Goal: Task Accomplishment & Management: Manage account settings

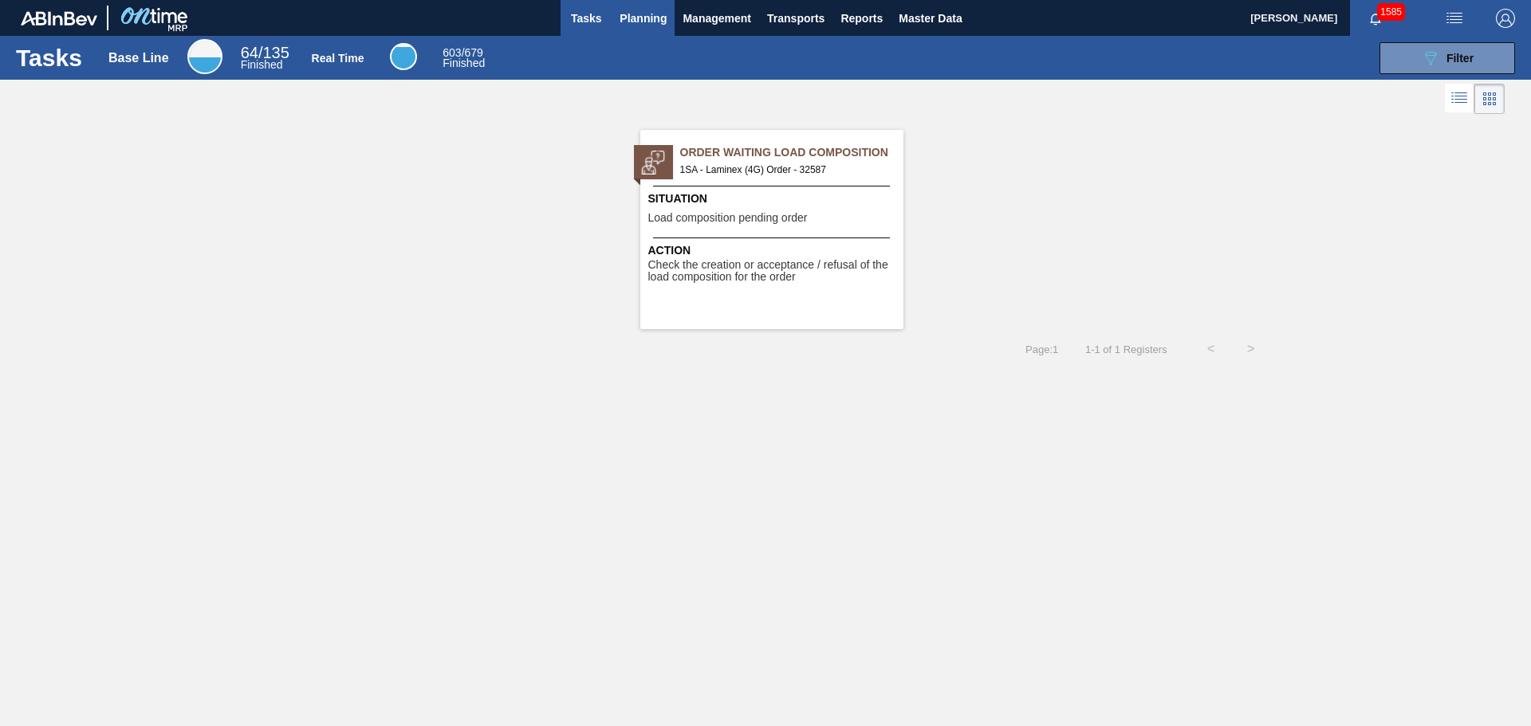
click at [660, 17] on span "Planning" at bounding box center [643, 18] width 47 height 19
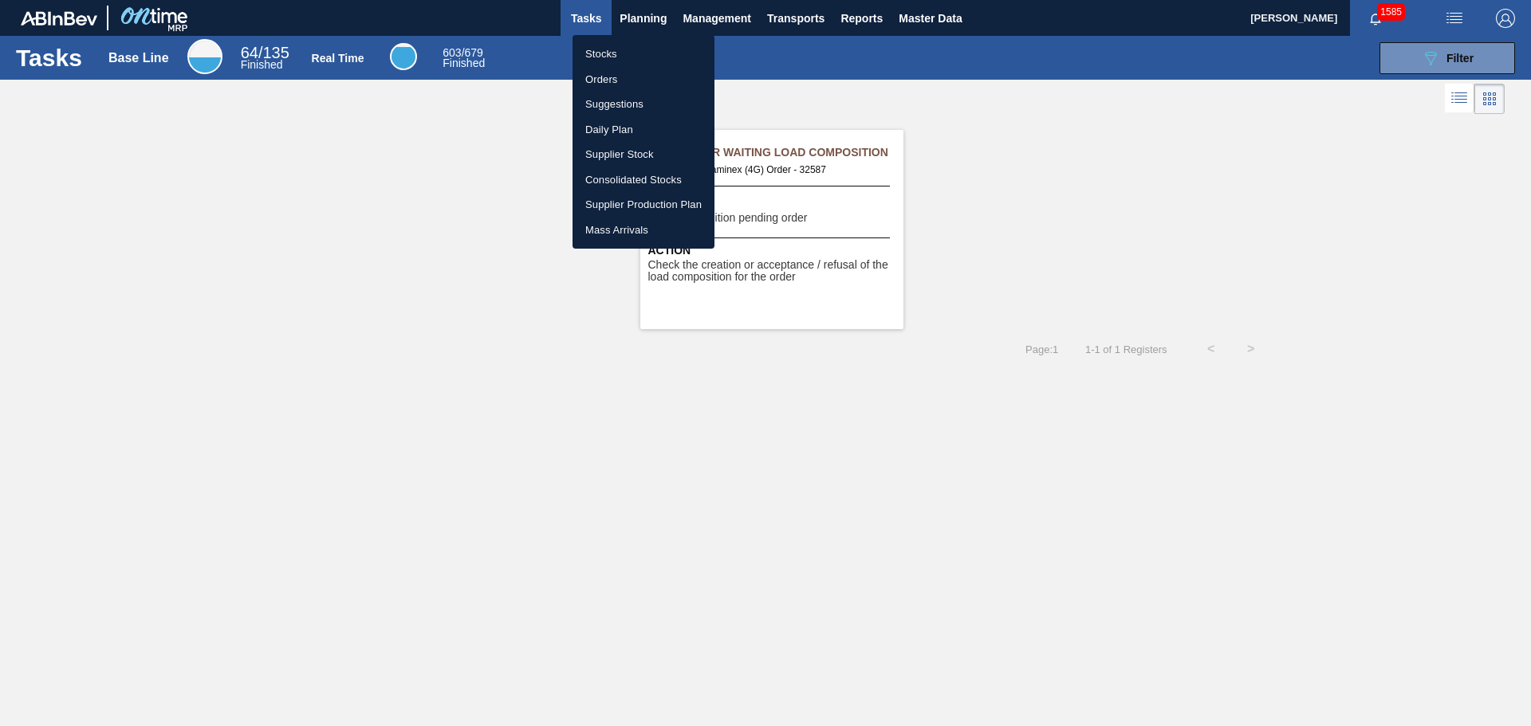
click at [612, 60] on li "Stocks" at bounding box center [643, 54] width 142 height 26
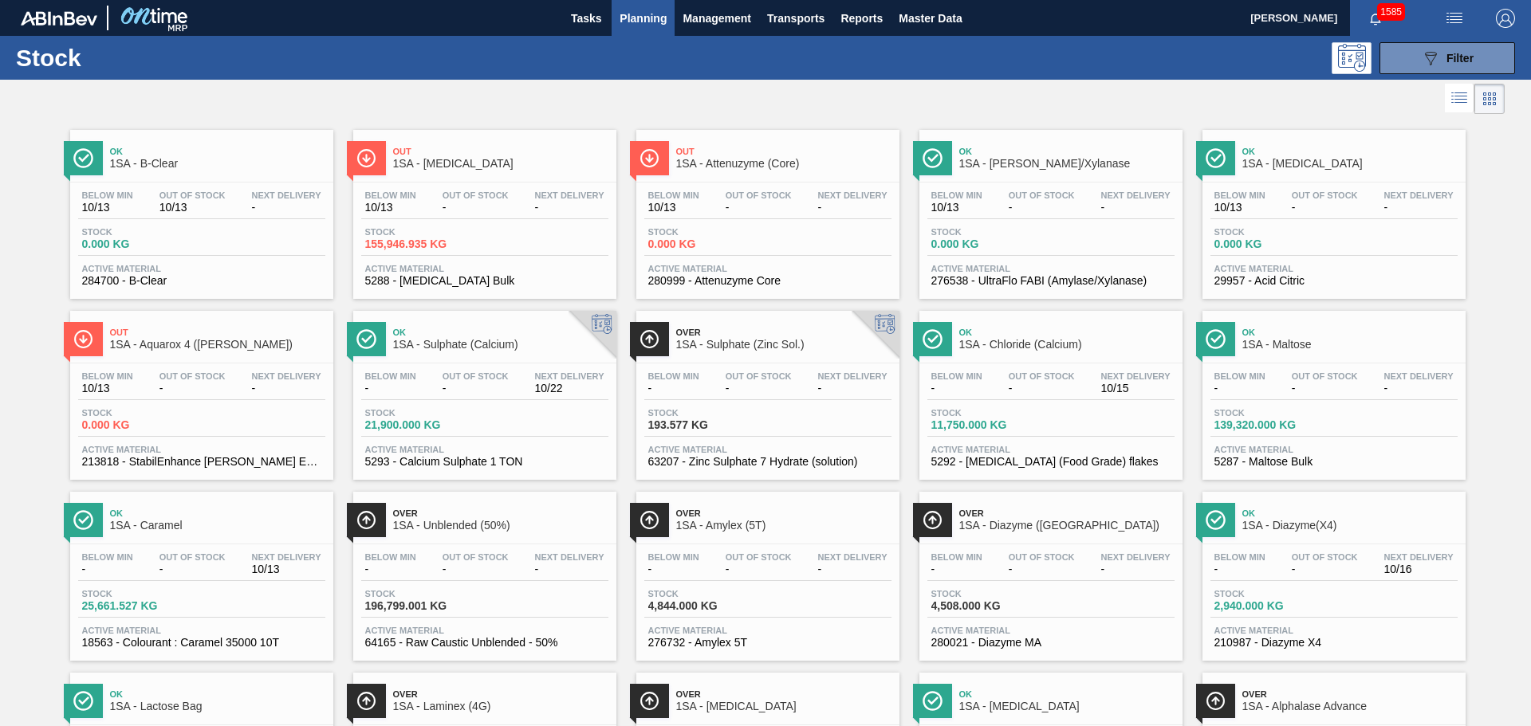
click at [1322, 436] on div "Stock 139,320.000 KG" at bounding box center [1333, 422] width 247 height 29
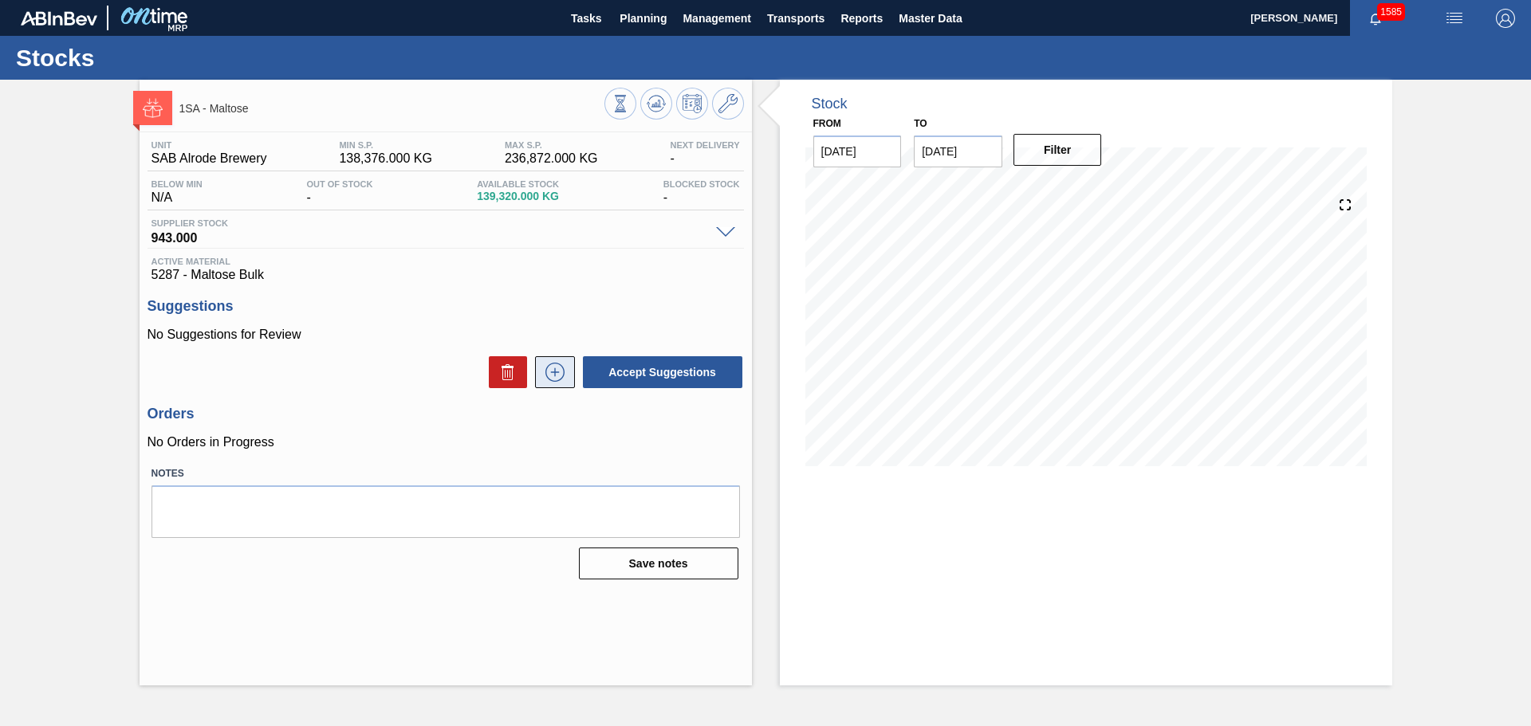
click at [562, 376] on icon at bounding box center [555, 372] width 26 height 19
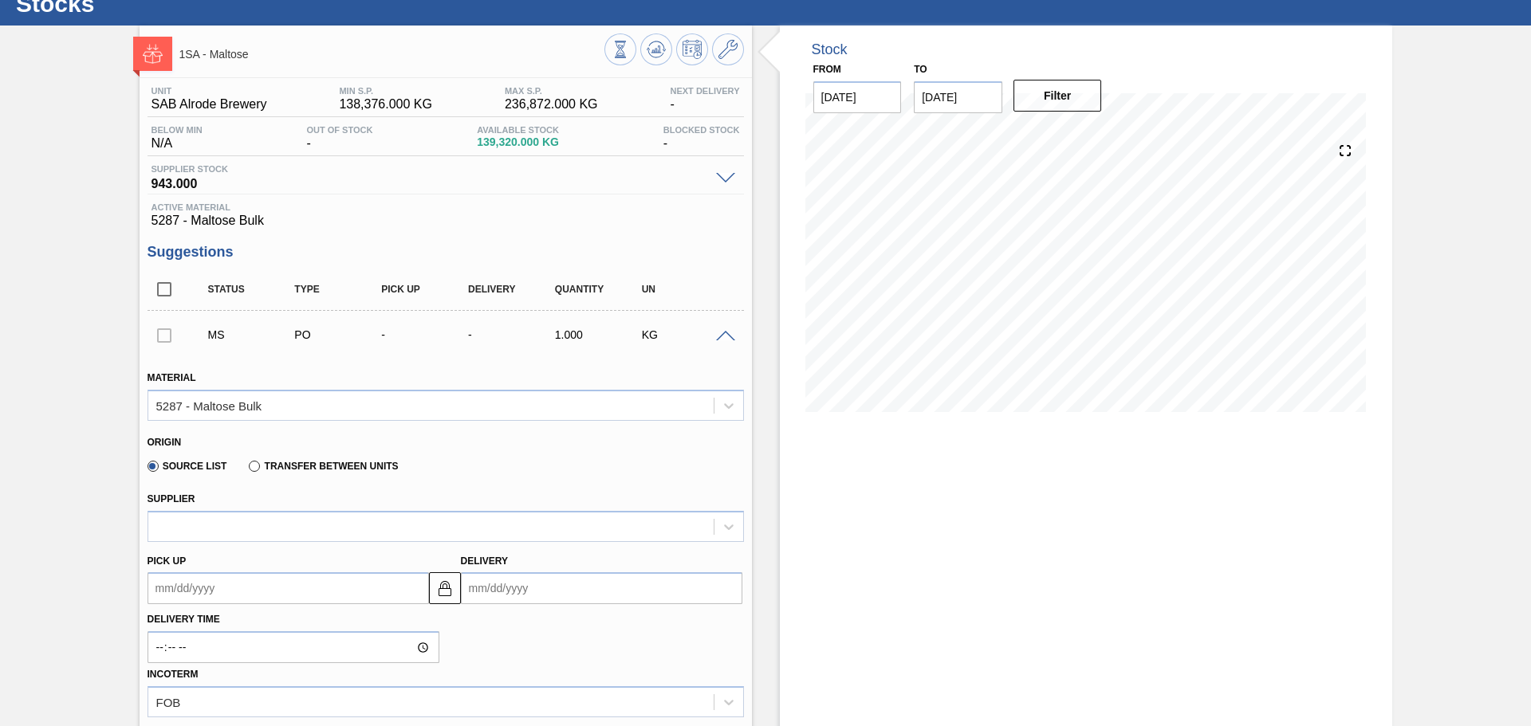
scroll to position [80, 0]
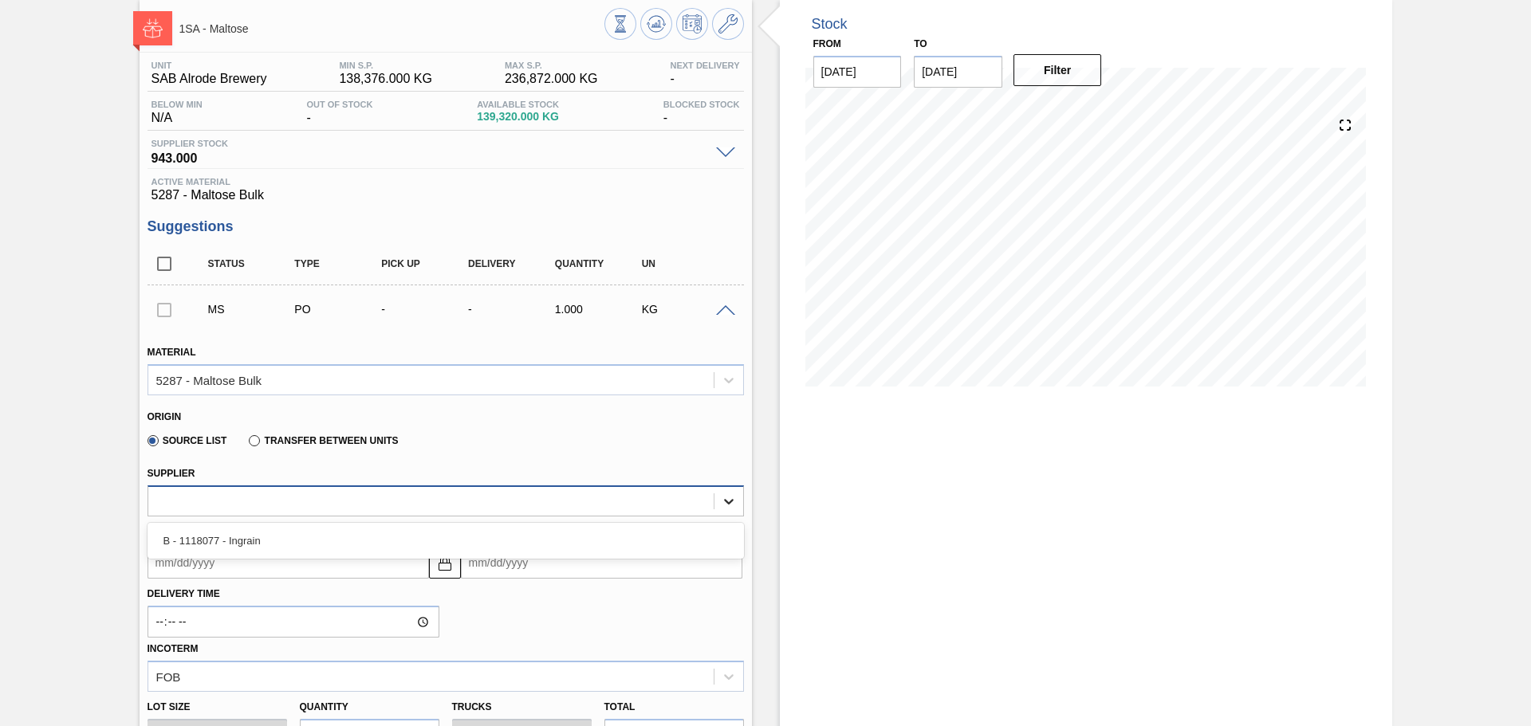
click at [727, 503] on icon at bounding box center [729, 502] width 10 height 6
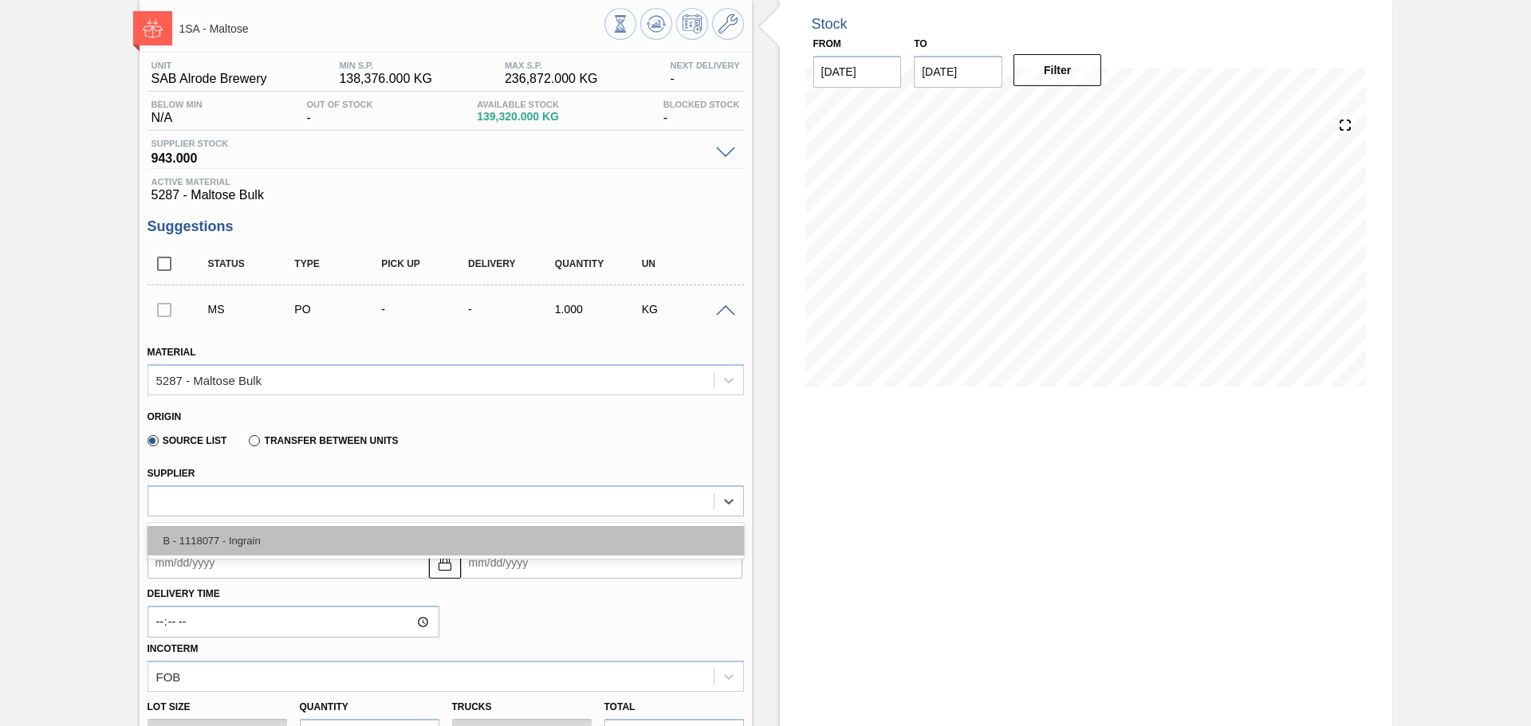
click at [610, 541] on div "B - 1118077 - Ingrain" at bounding box center [446, 541] width 596 height 30
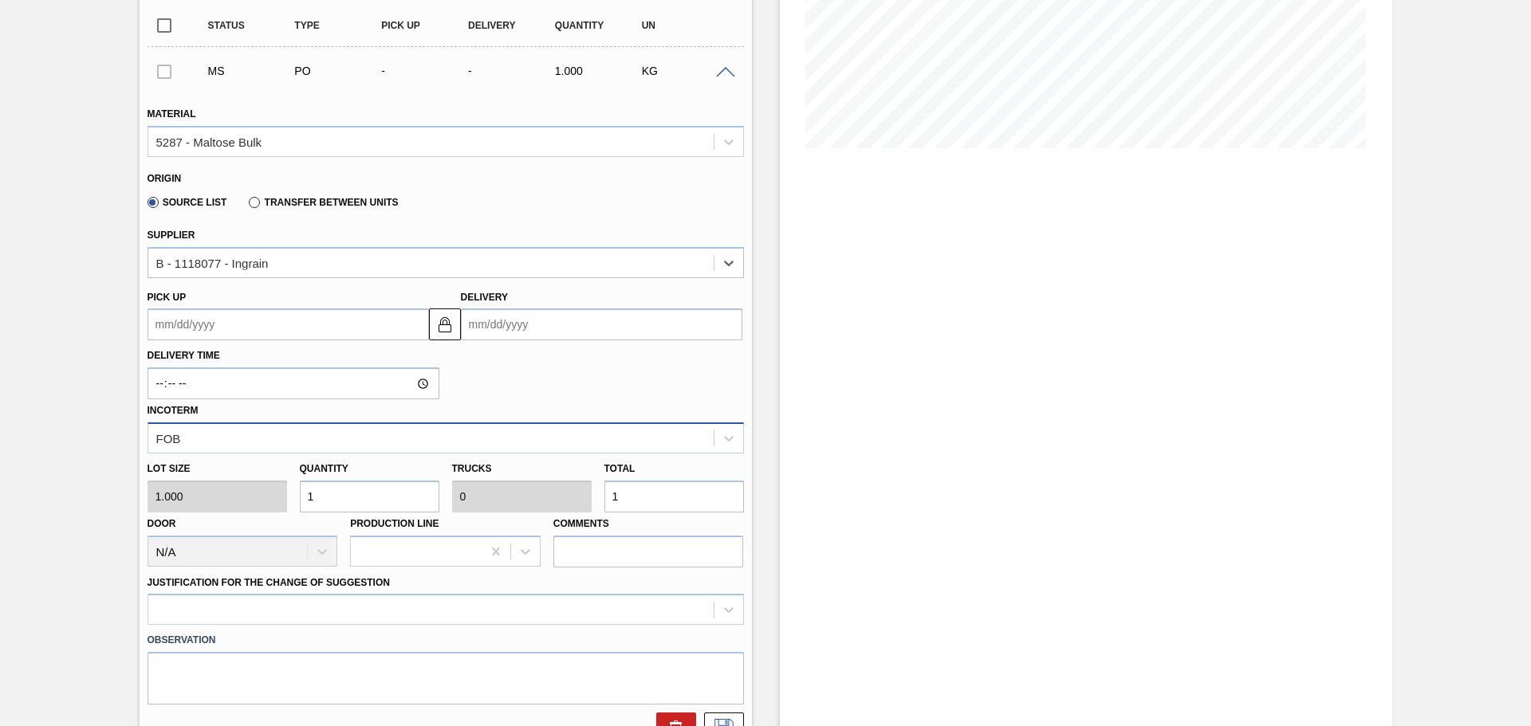
scroll to position [319, 0]
click at [540, 337] on input "Delivery" at bounding box center [601, 324] width 281 height 32
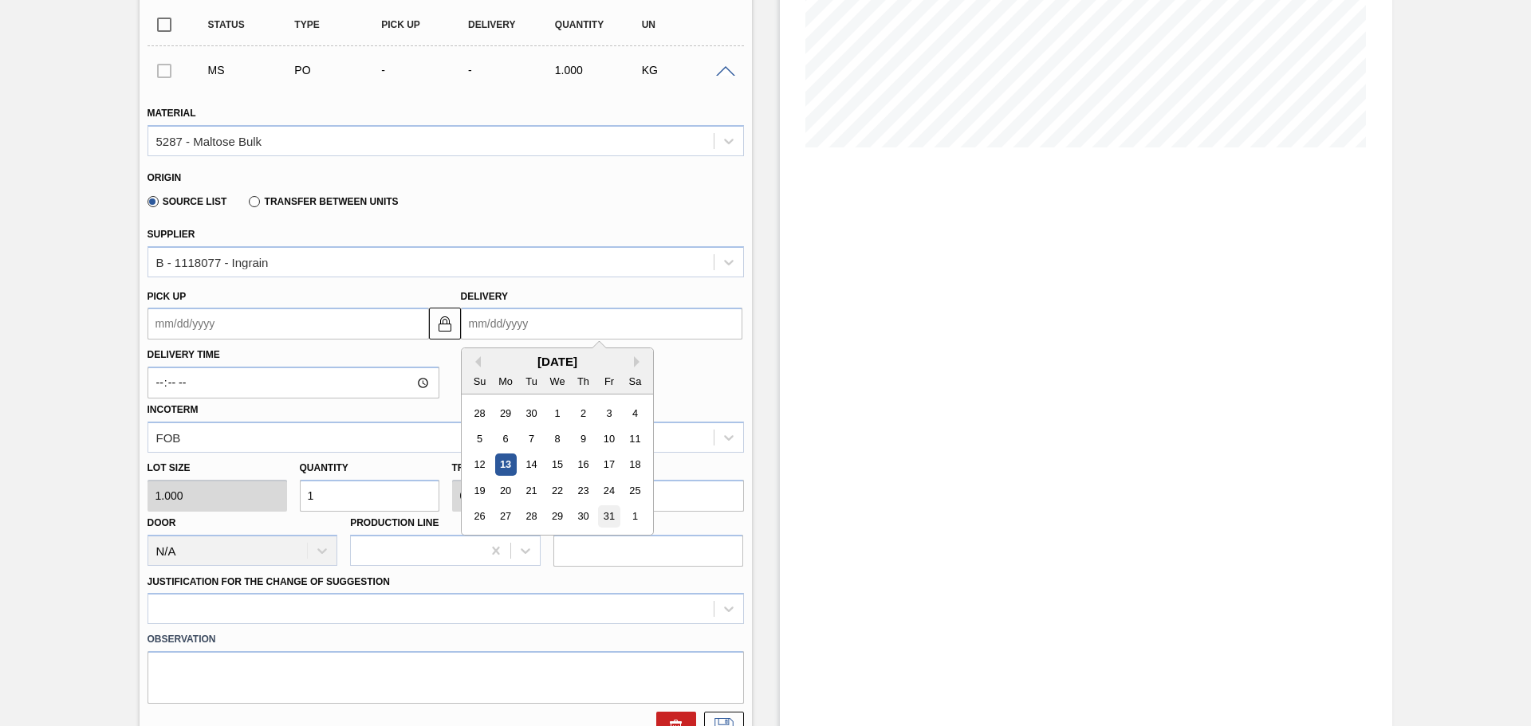
click at [607, 516] on div "31" at bounding box center [609, 517] width 22 height 22
type up3271629204 "10/30/2025"
type input "[DATE]"
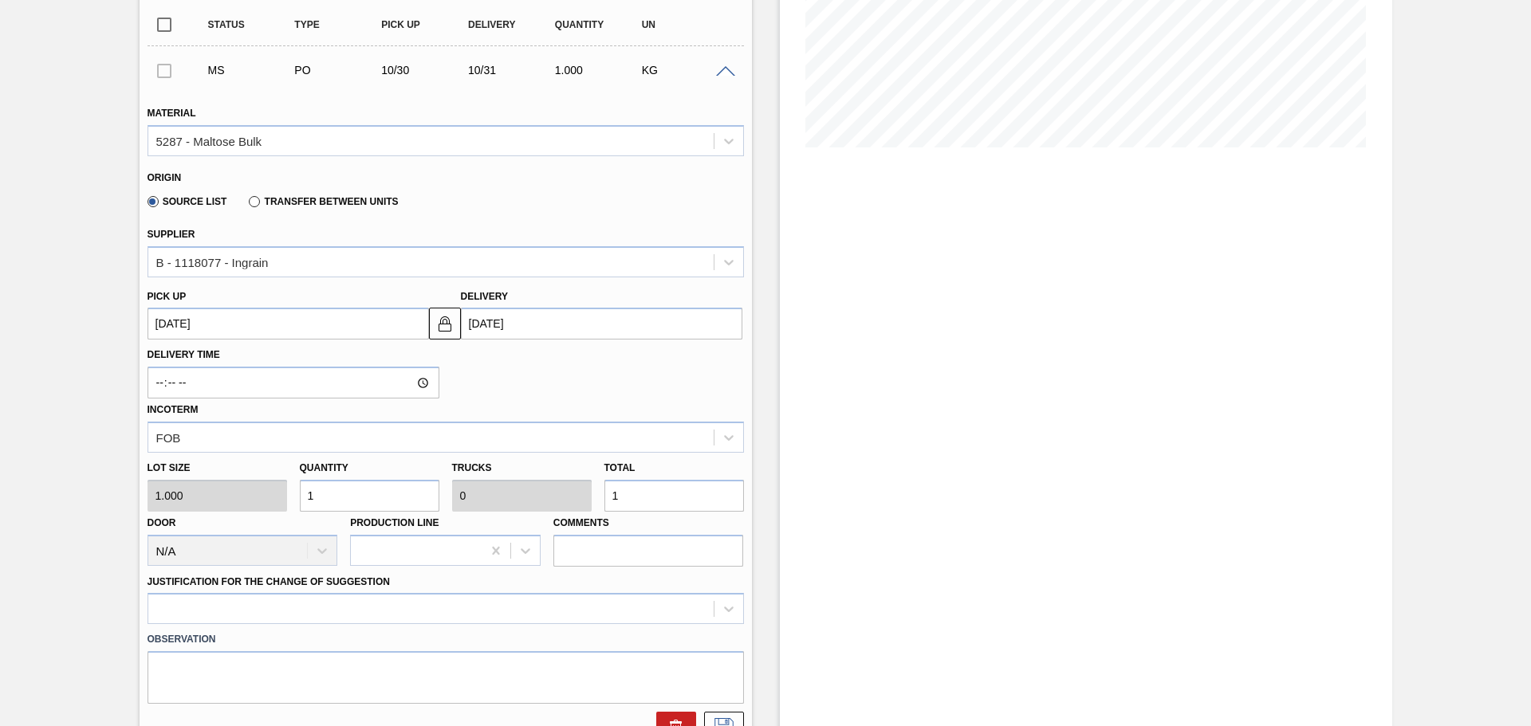
click at [659, 502] on input "1" at bounding box center [674, 496] width 140 height 32
type input "0"
type input "7"
type input "70"
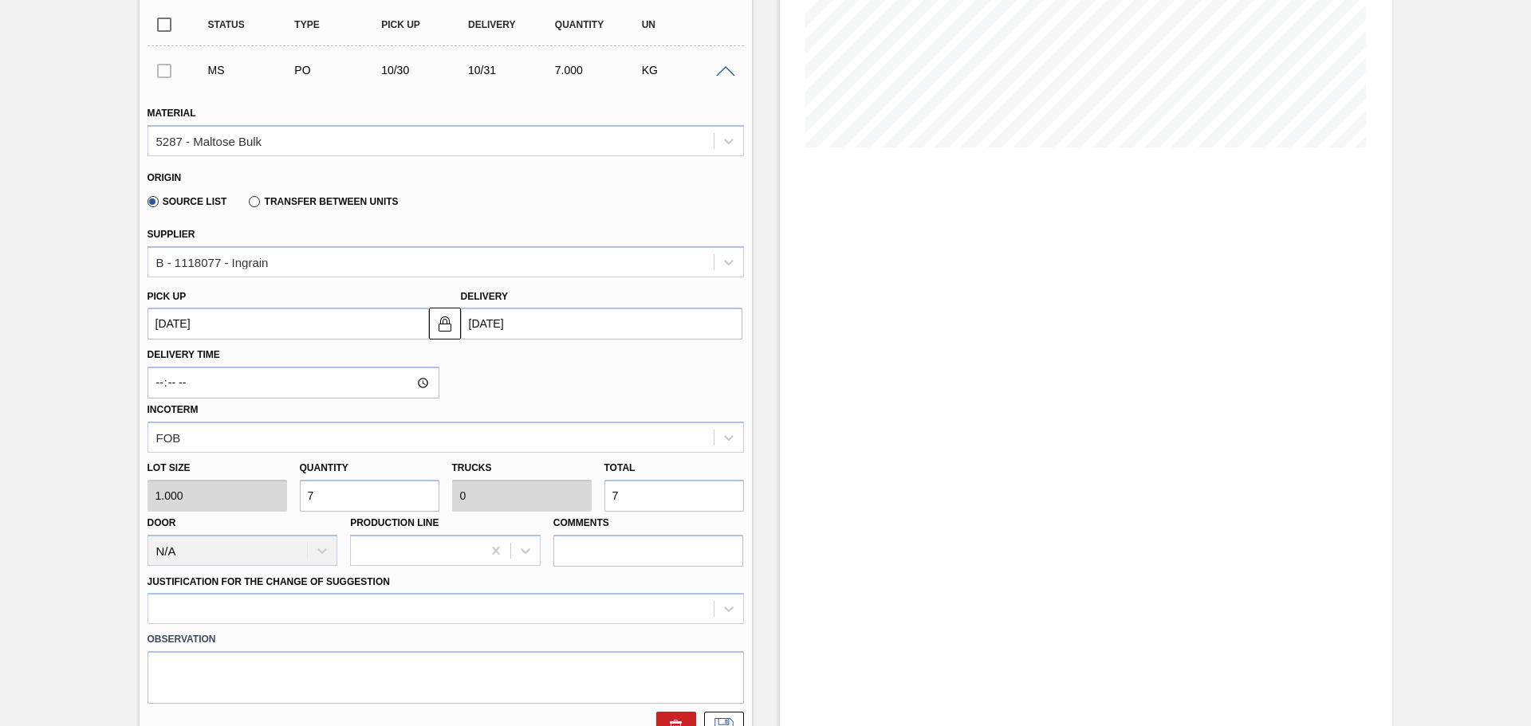
type input "0.002"
type input "700,000"
type input "21.875"
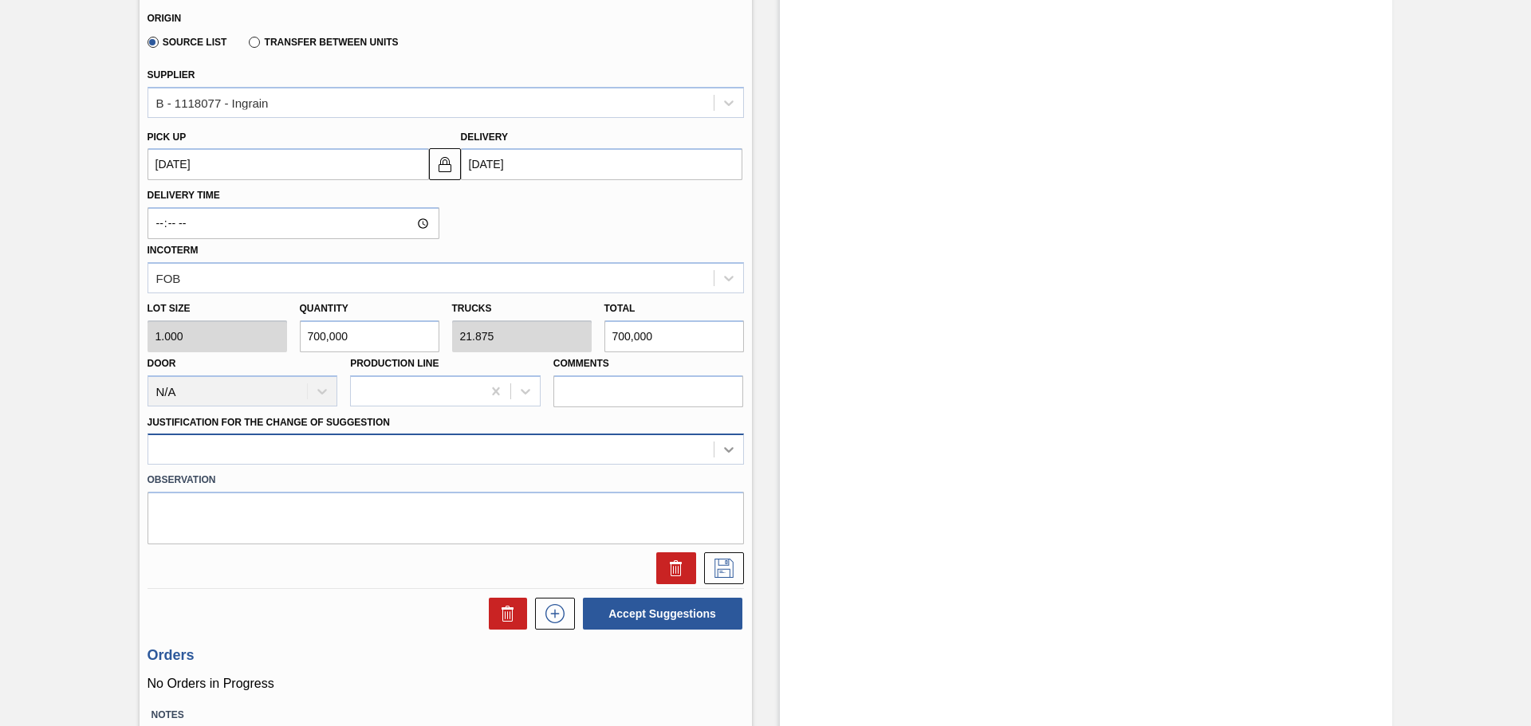
click at [727, 450] on icon at bounding box center [729, 450] width 16 height 16
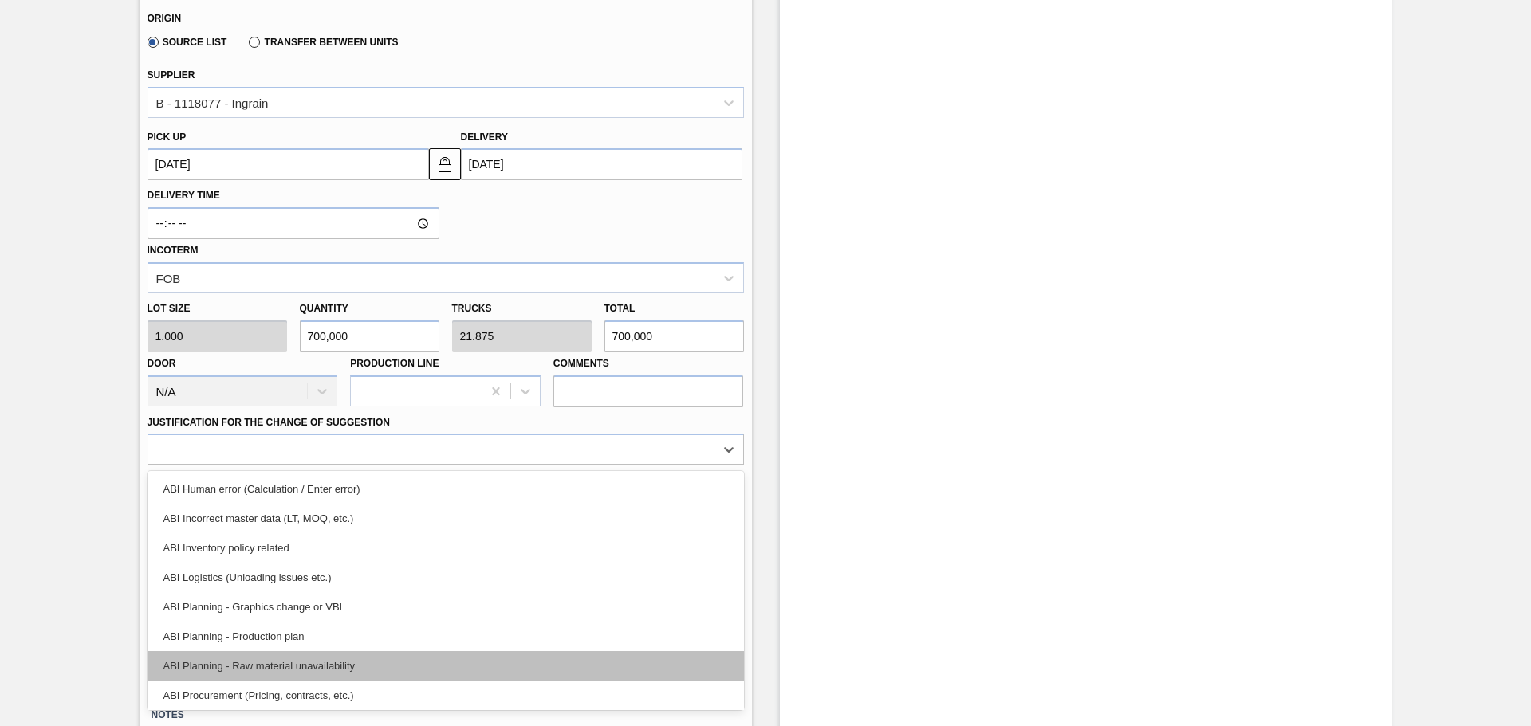
click at [294, 667] on div "ABI Planning - Raw material unavailability" at bounding box center [446, 666] width 596 height 30
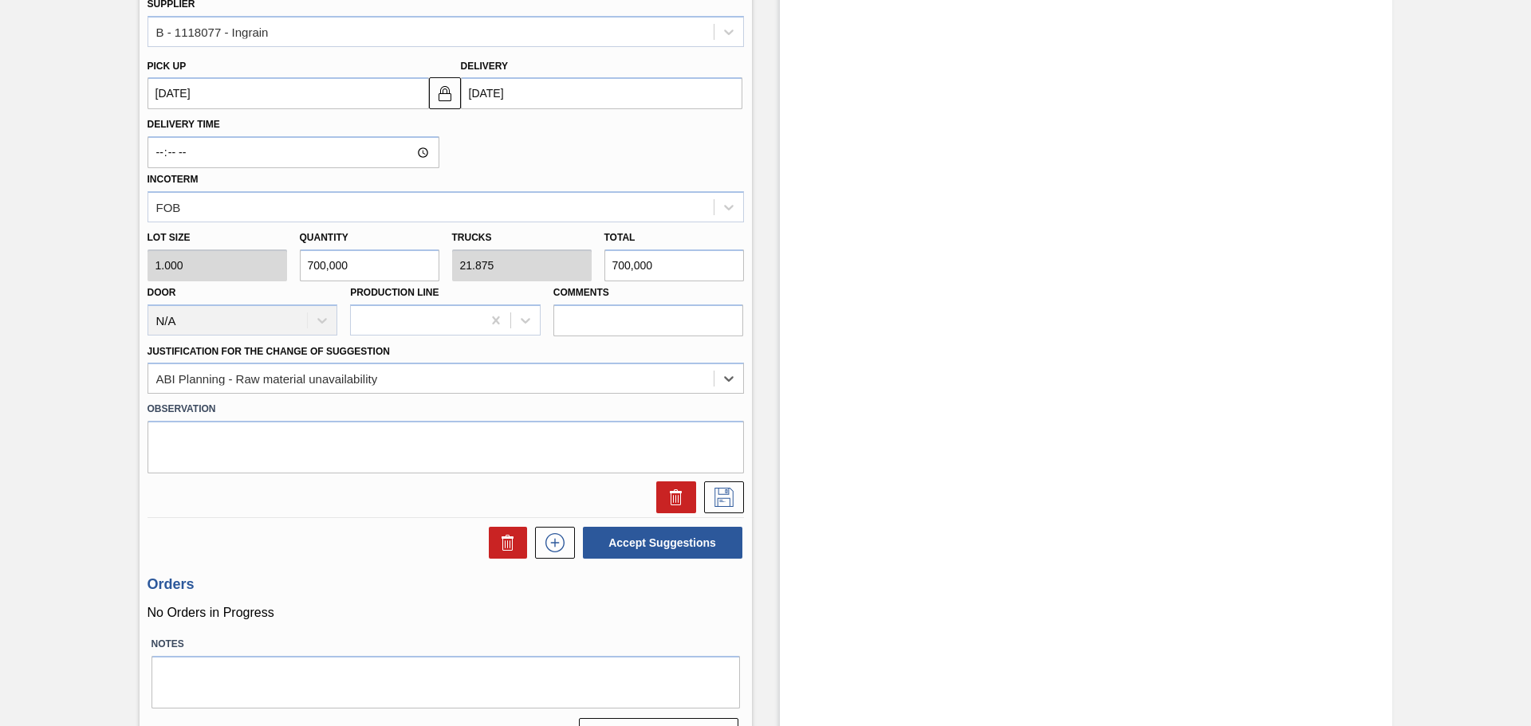
scroll to position [587, 0]
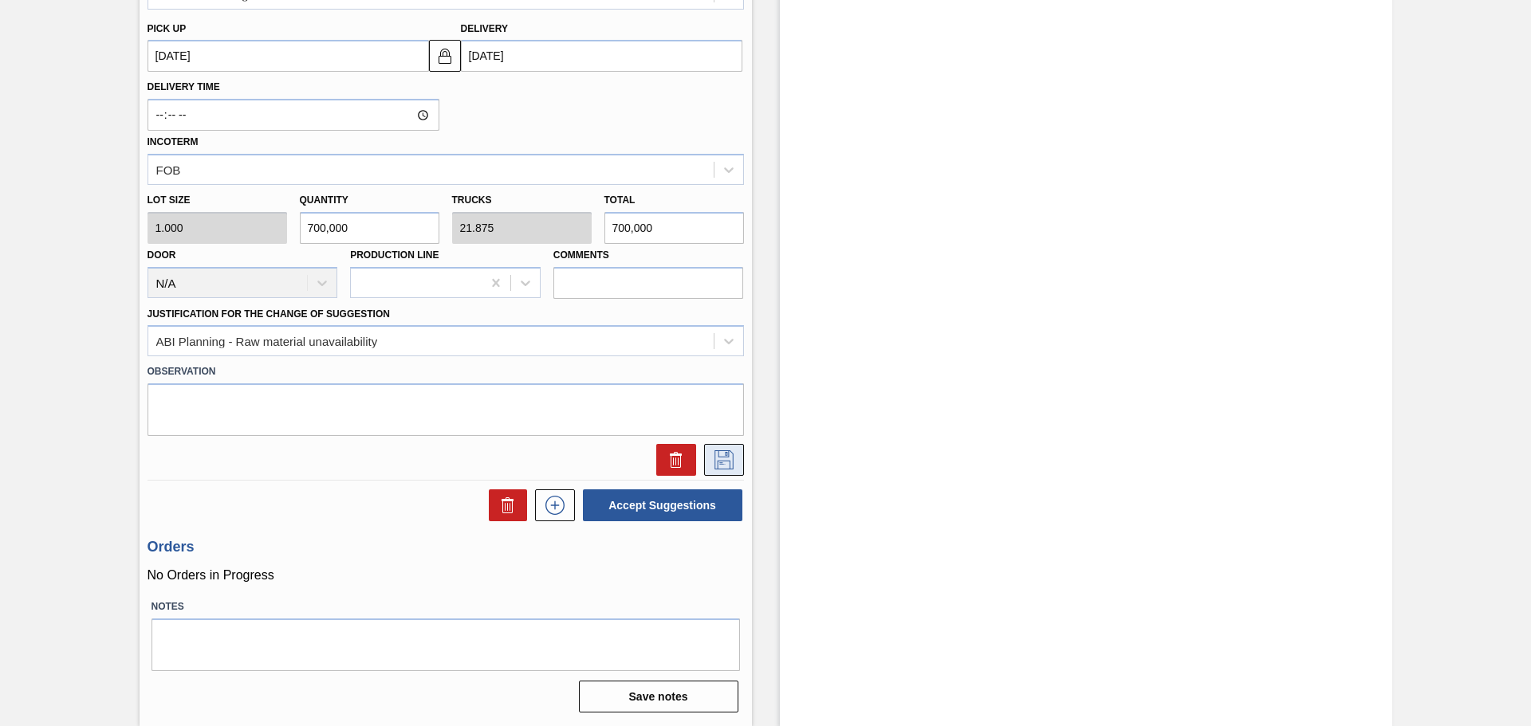
click at [720, 461] on icon at bounding box center [723, 459] width 19 height 19
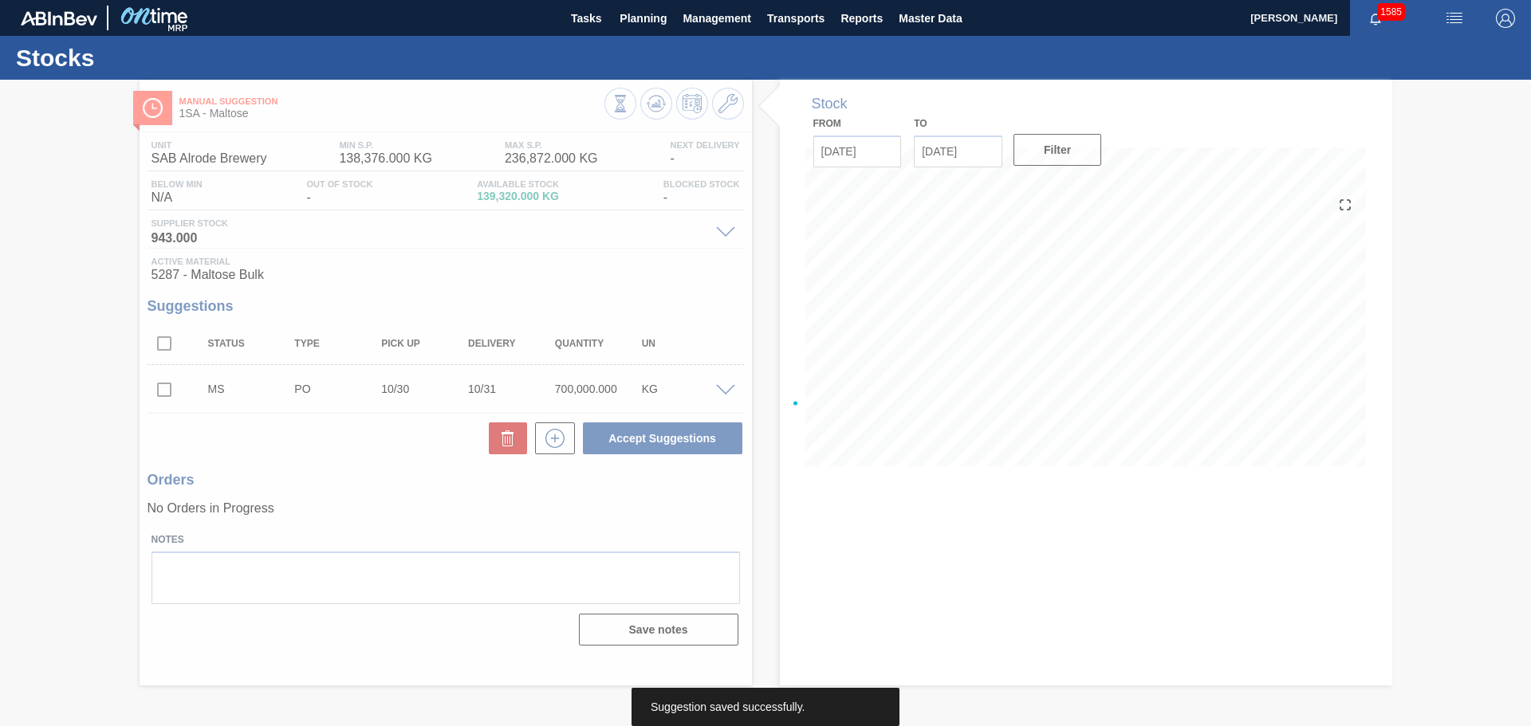
scroll to position [0, 0]
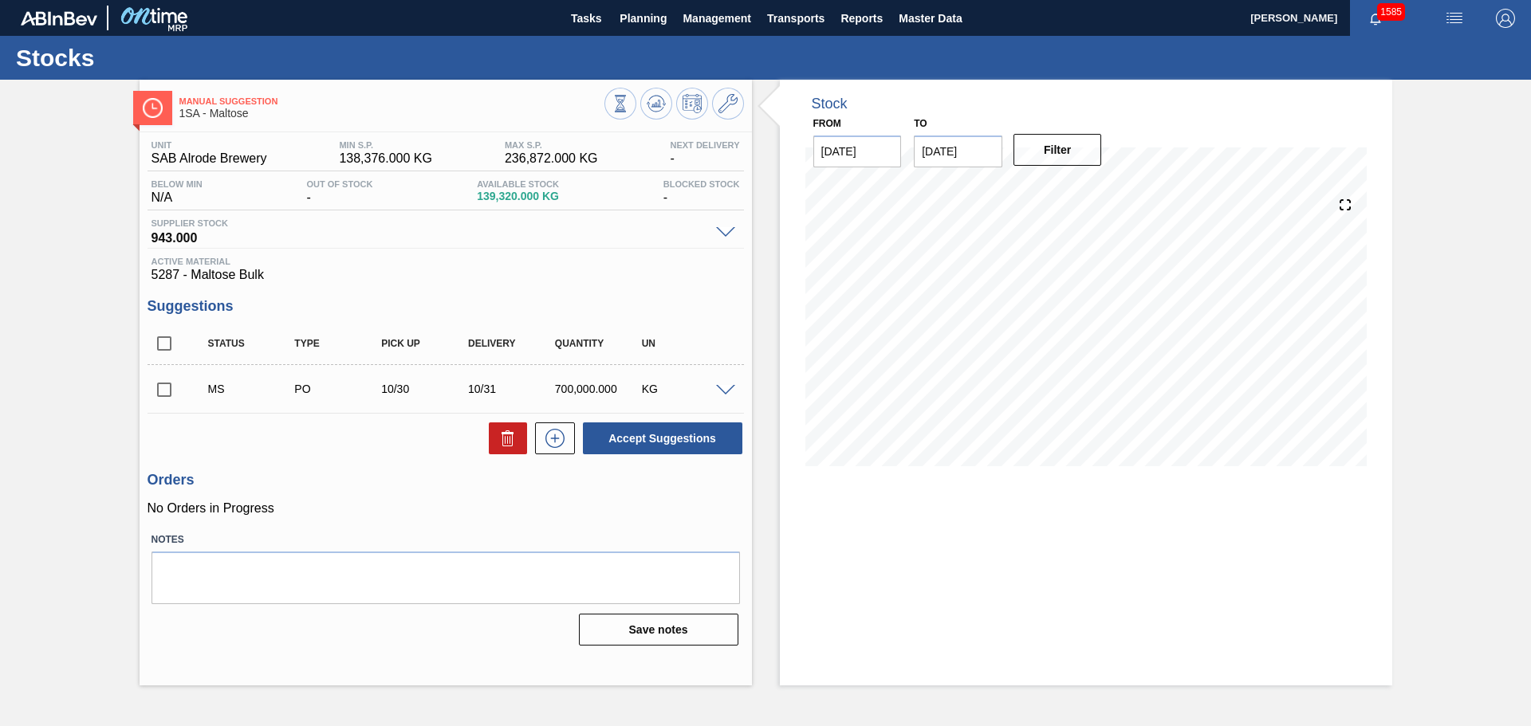
click at [163, 391] on input "checkbox" at bounding box center [164, 389] width 33 height 33
click at [659, 443] on button "Accept Suggestions" at bounding box center [662, 439] width 159 height 32
checkbox input "false"
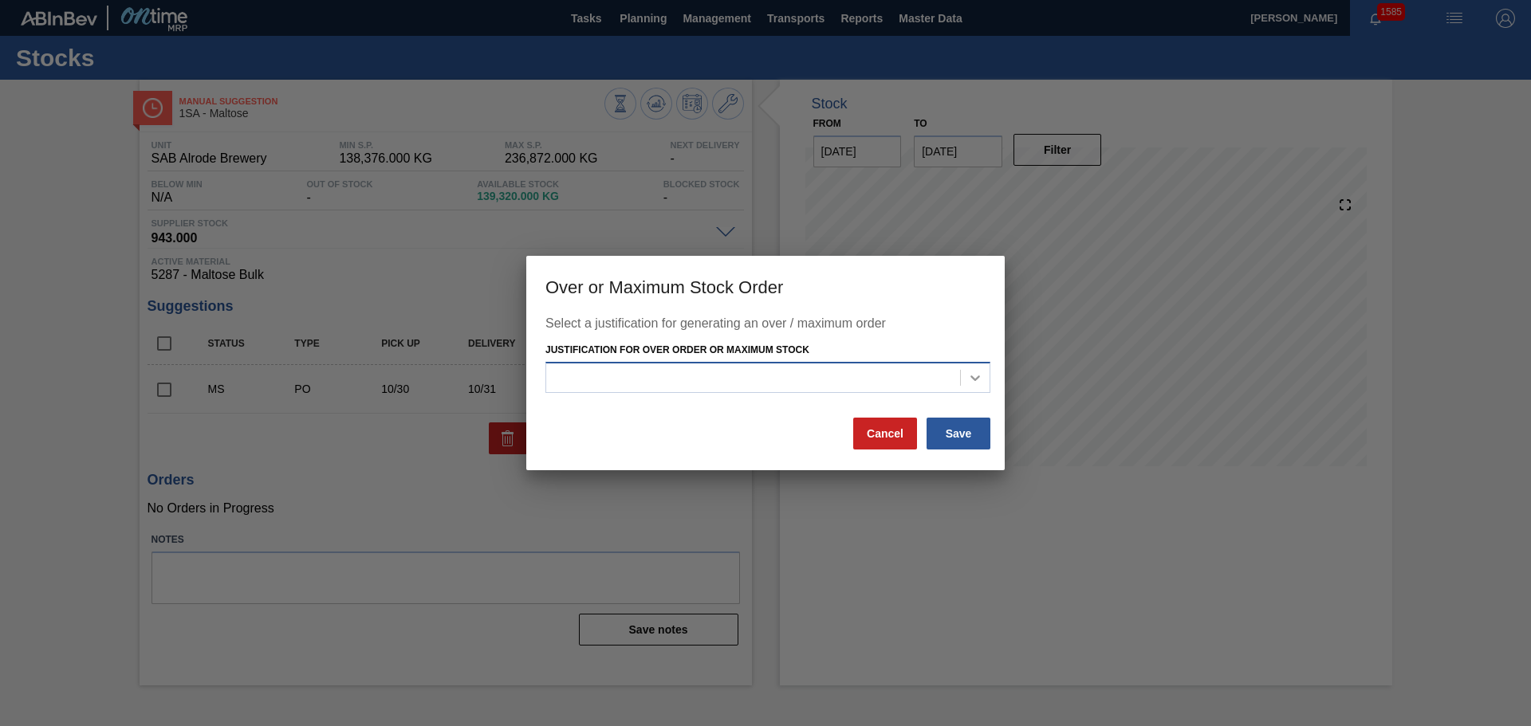
click at [978, 374] on icon at bounding box center [975, 378] width 16 height 16
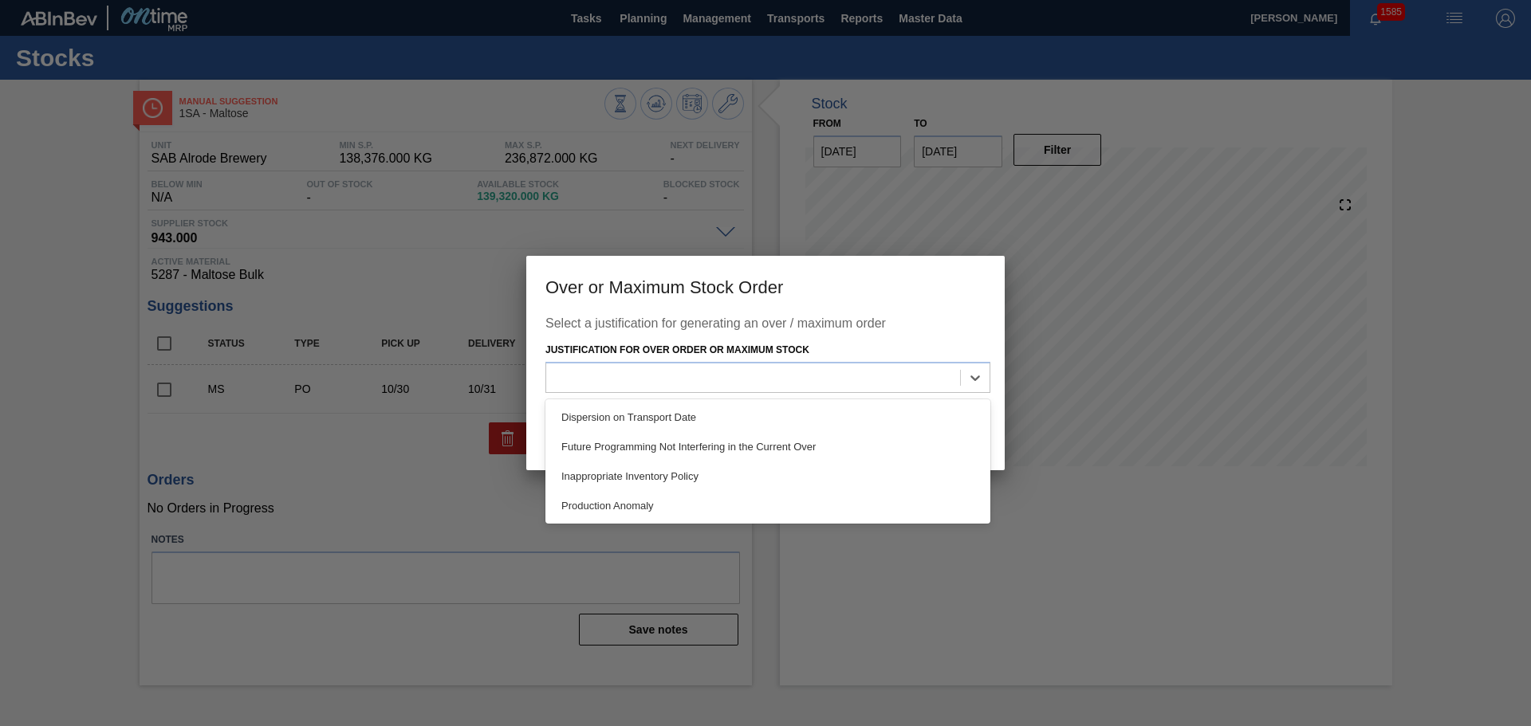
click at [670, 478] on div "Inappropriate Inventory Policy" at bounding box center [767, 477] width 445 height 30
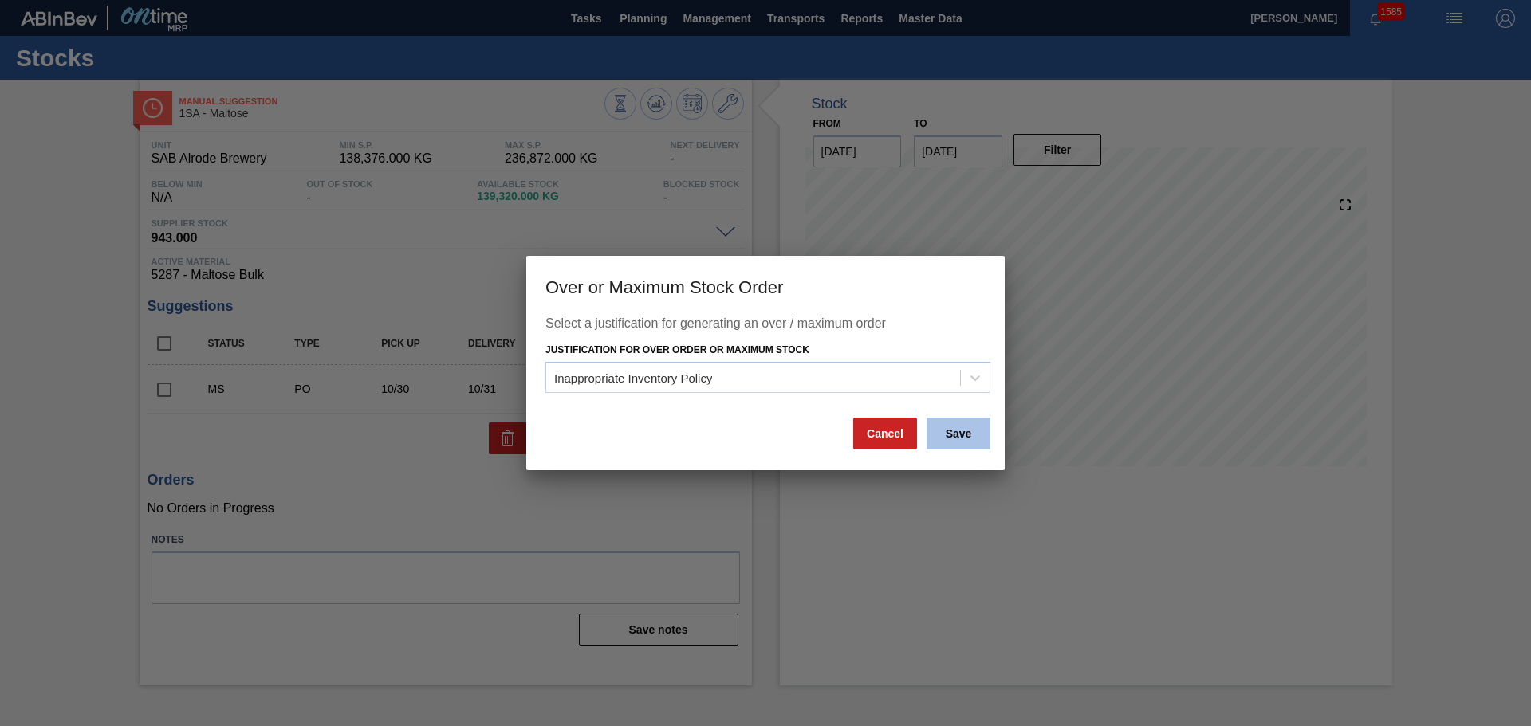
click at [958, 430] on button "Save" at bounding box center [958, 434] width 64 height 32
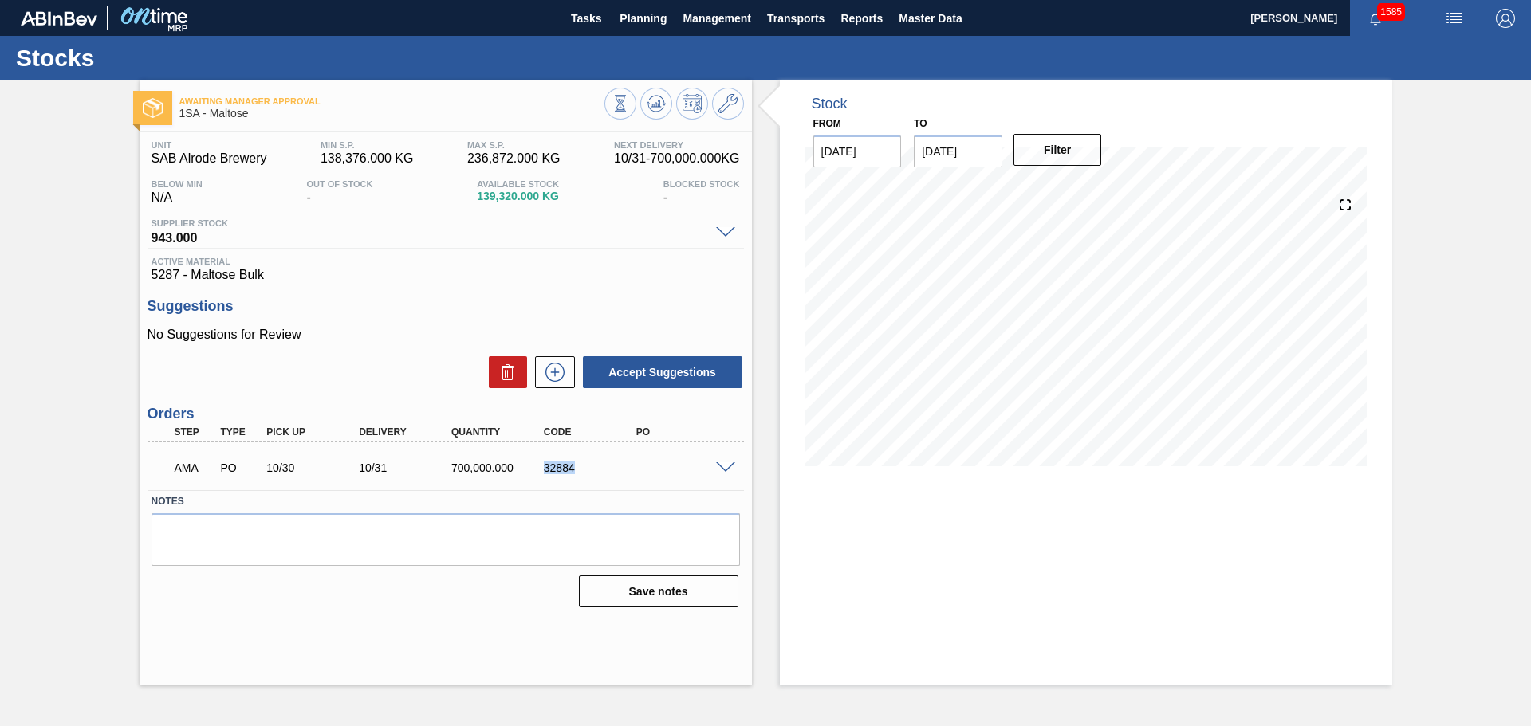
drag, startPoint x: 543, startPoint y: 472, endPoint x: 576, endPoint y: 467, distance: 33.0
click at [576, 467] on div "32884" at bounding box center [592, 468] width 104 height 13
copy div "32884"
click at [635, 25] on span "Planning" at bounding box center [643, 18] width 47 height 19
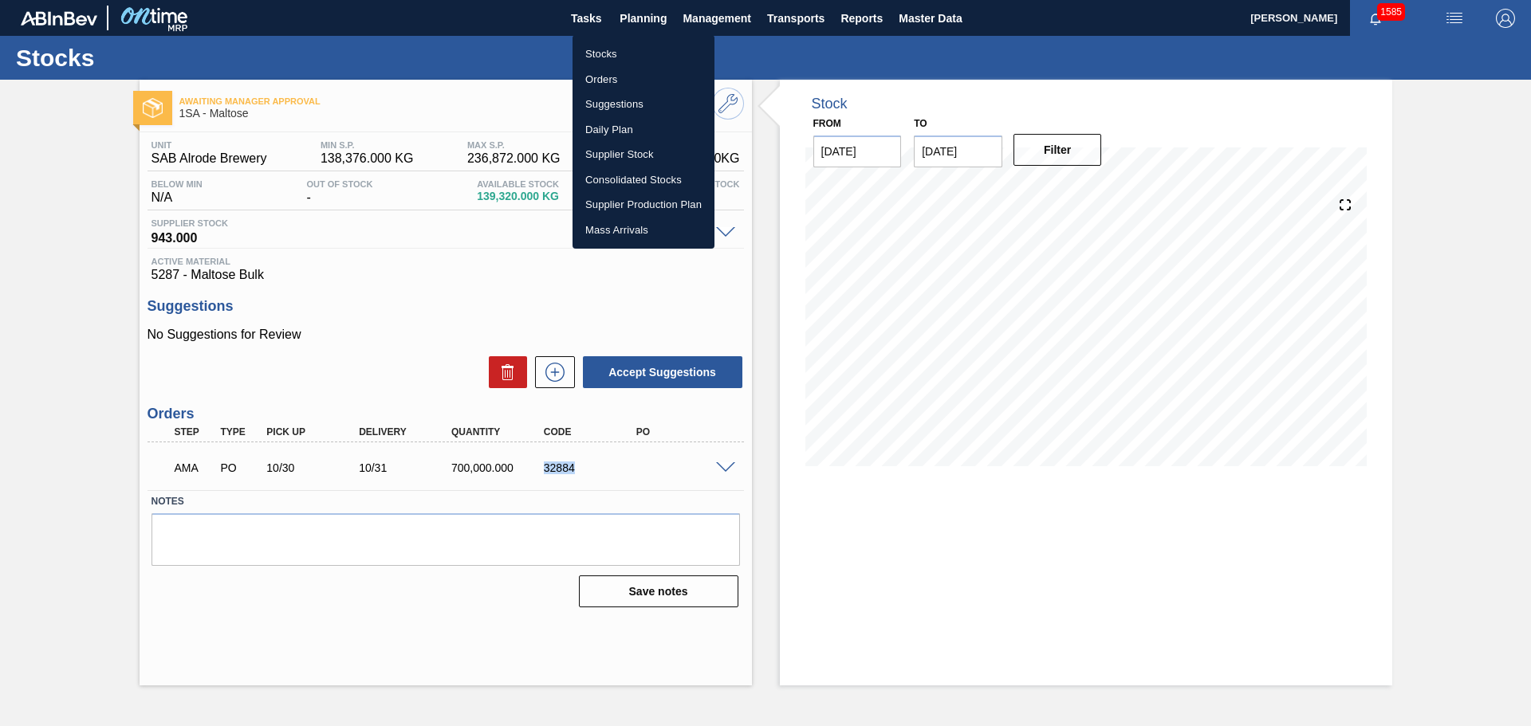
click at [621, 56] on li "Stocks" at bounding box center [643, 54] width 142 height 26
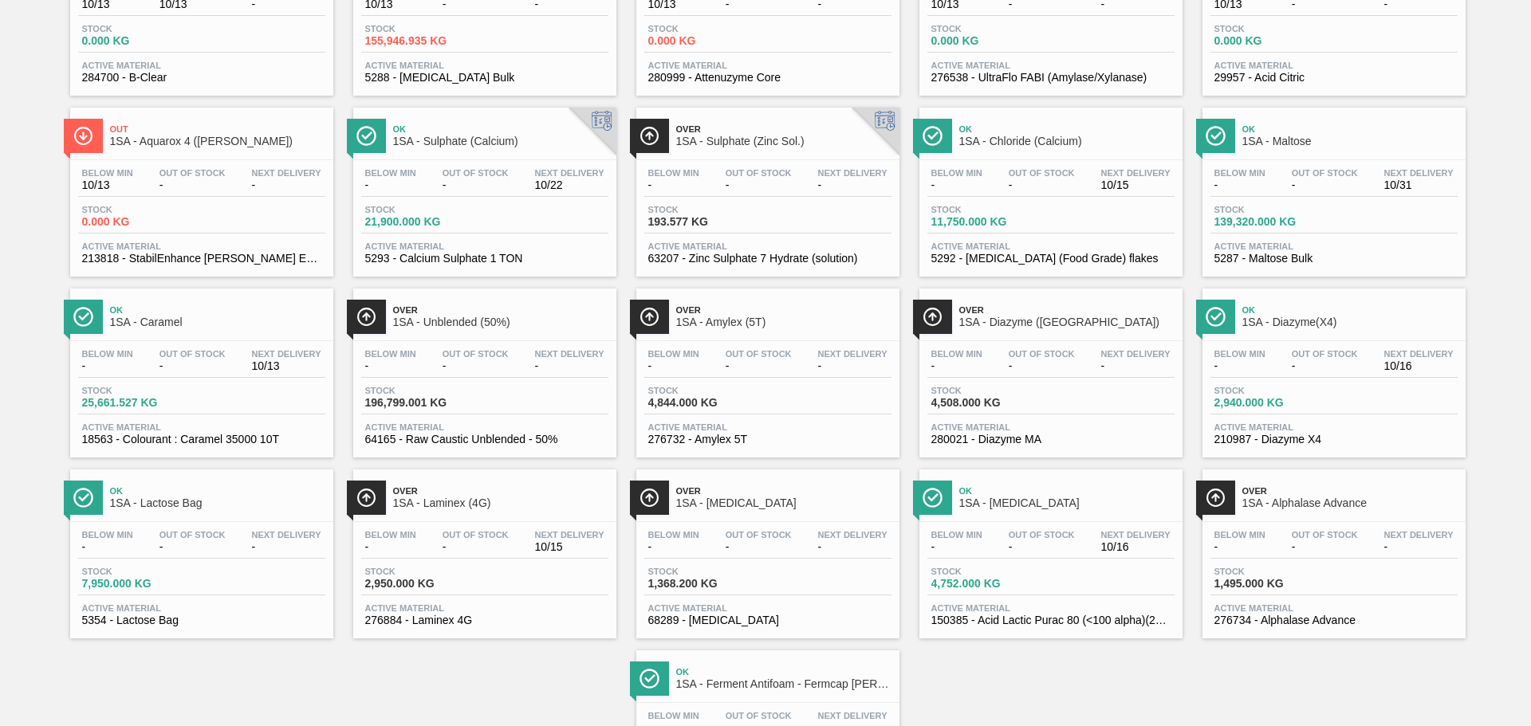
scroll to position [177, 0]
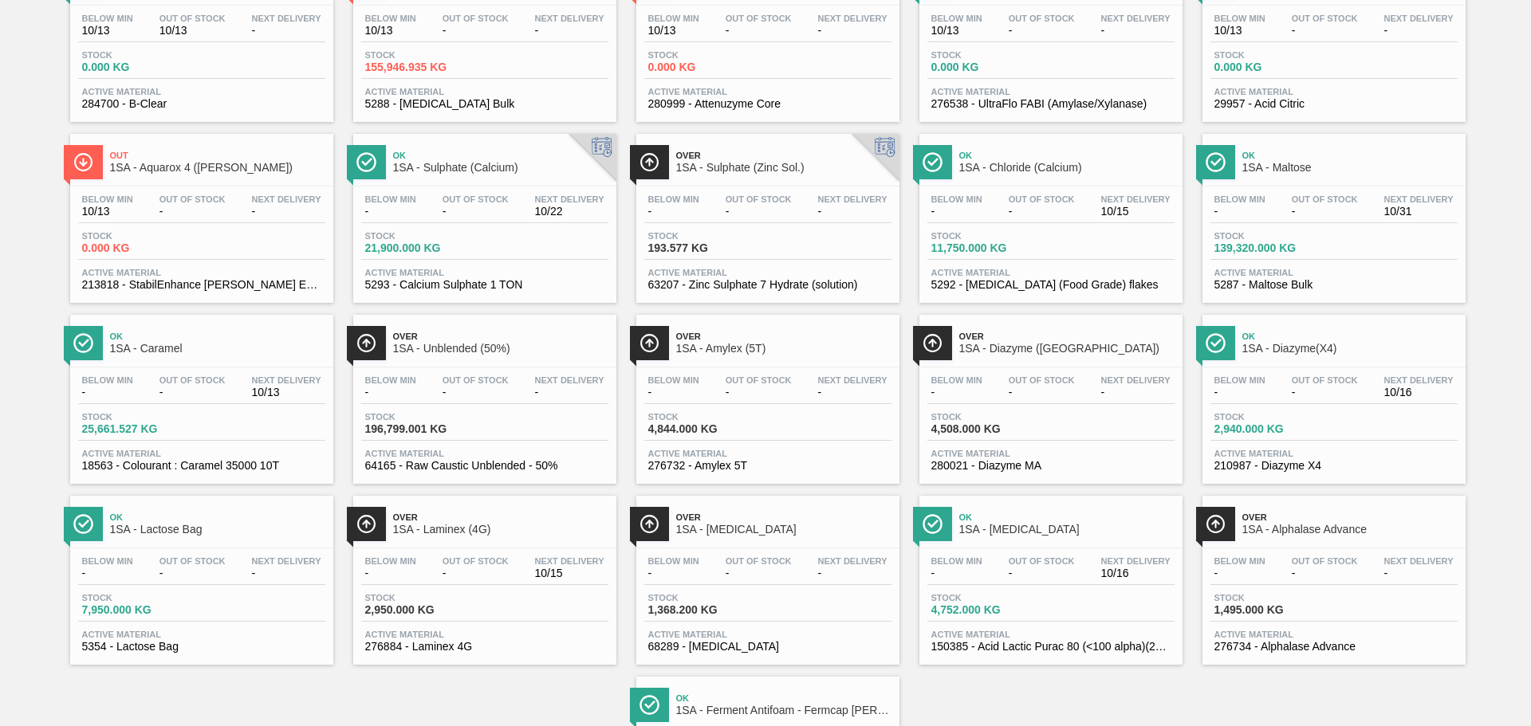
click at [498, 33] on span "-" at bounding box center [476, 31] width 66 height 12
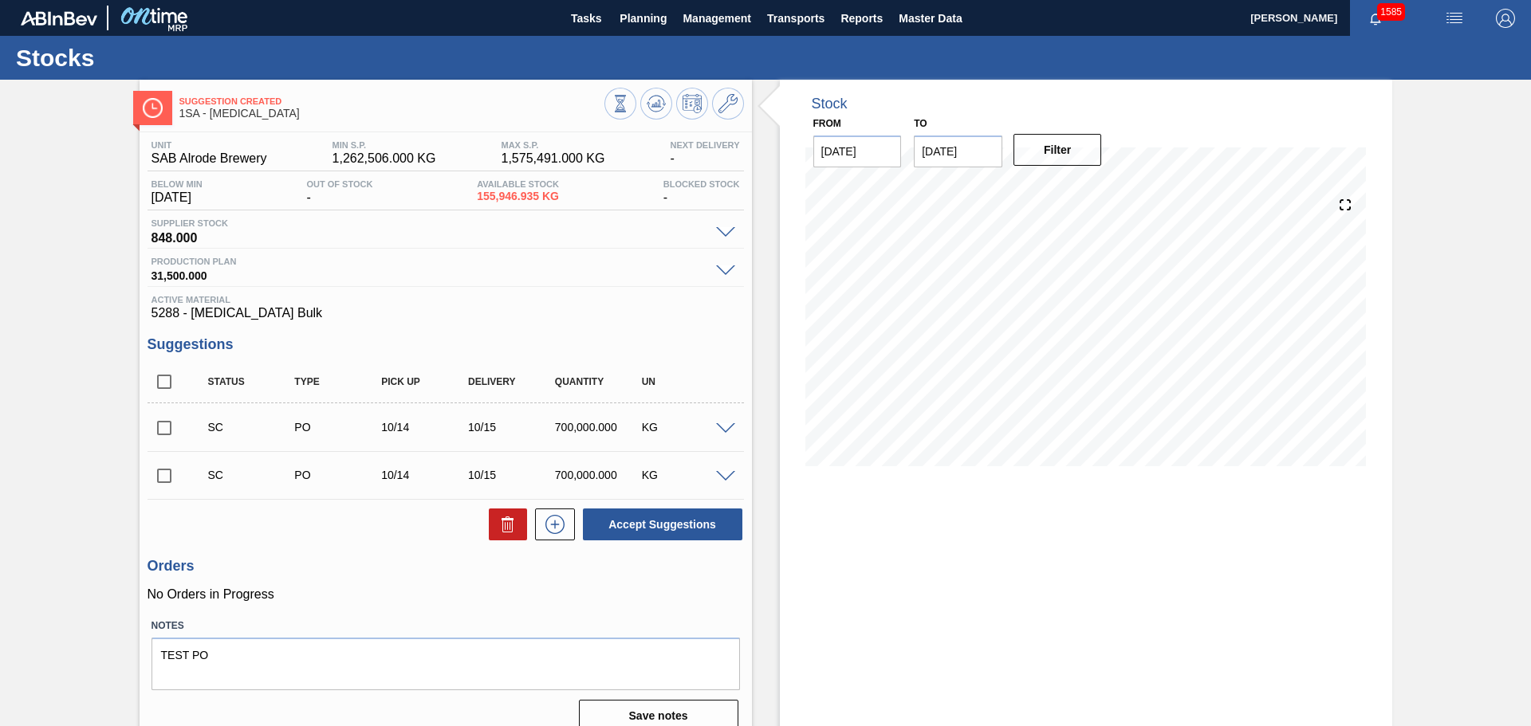
click at [716, 427] on span at bounding box center [725, 429] width 19 height 12
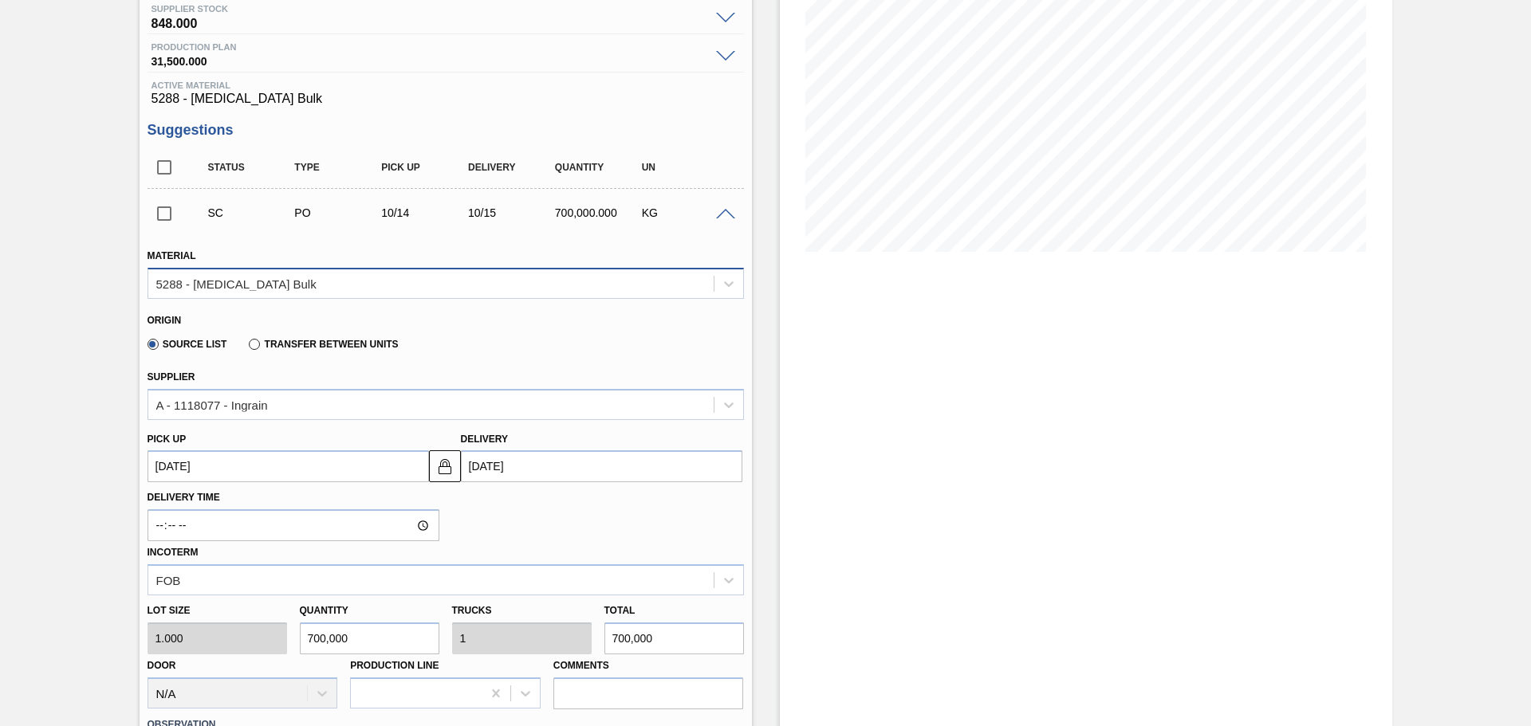
scroll to position [239, 0]
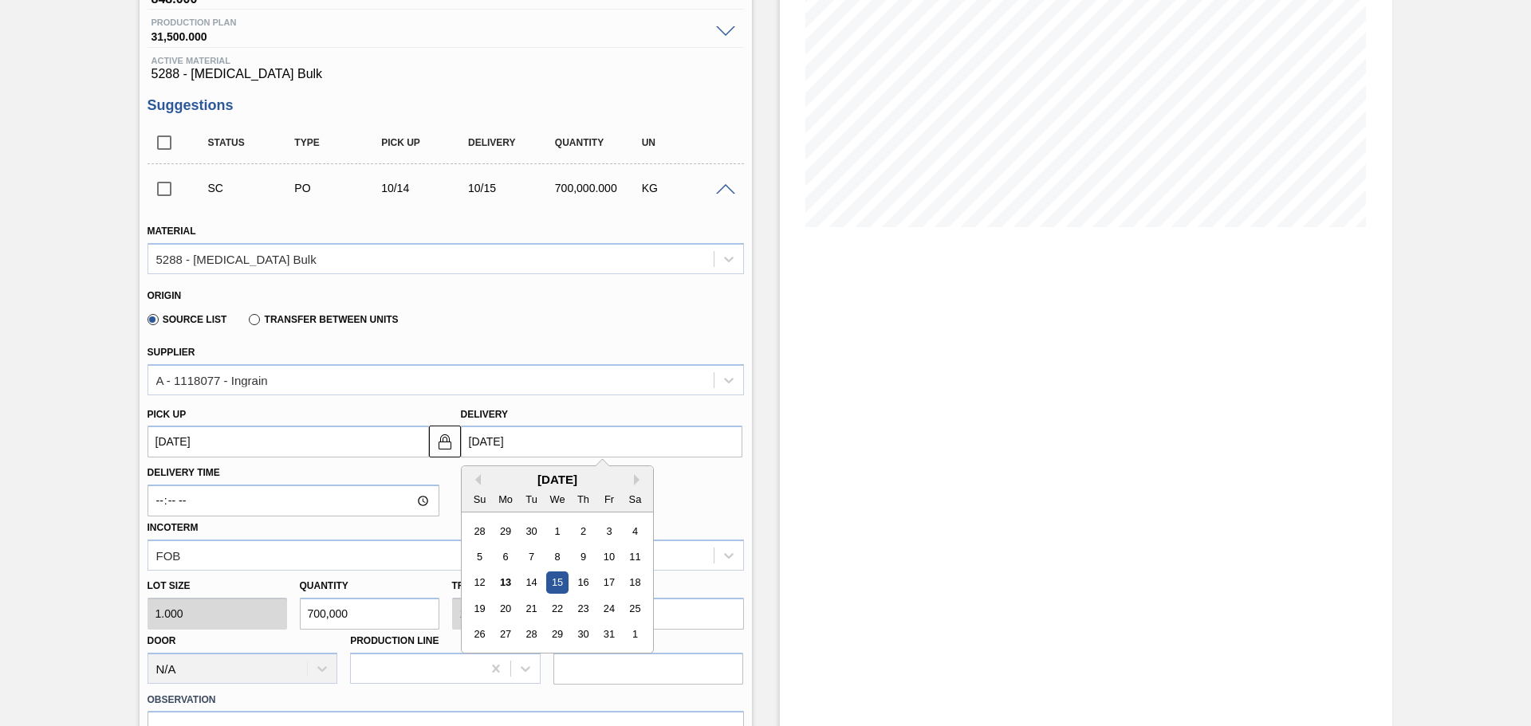
click at [536, 447] on input "[DATE]" at bounding box center [601, 442] width 281 height 32
click at [607, 634] on div "31" at bounding box center [609, 635] width 22 height 22
type up3271632882 "10/30/2025"
type input "[DATE]"
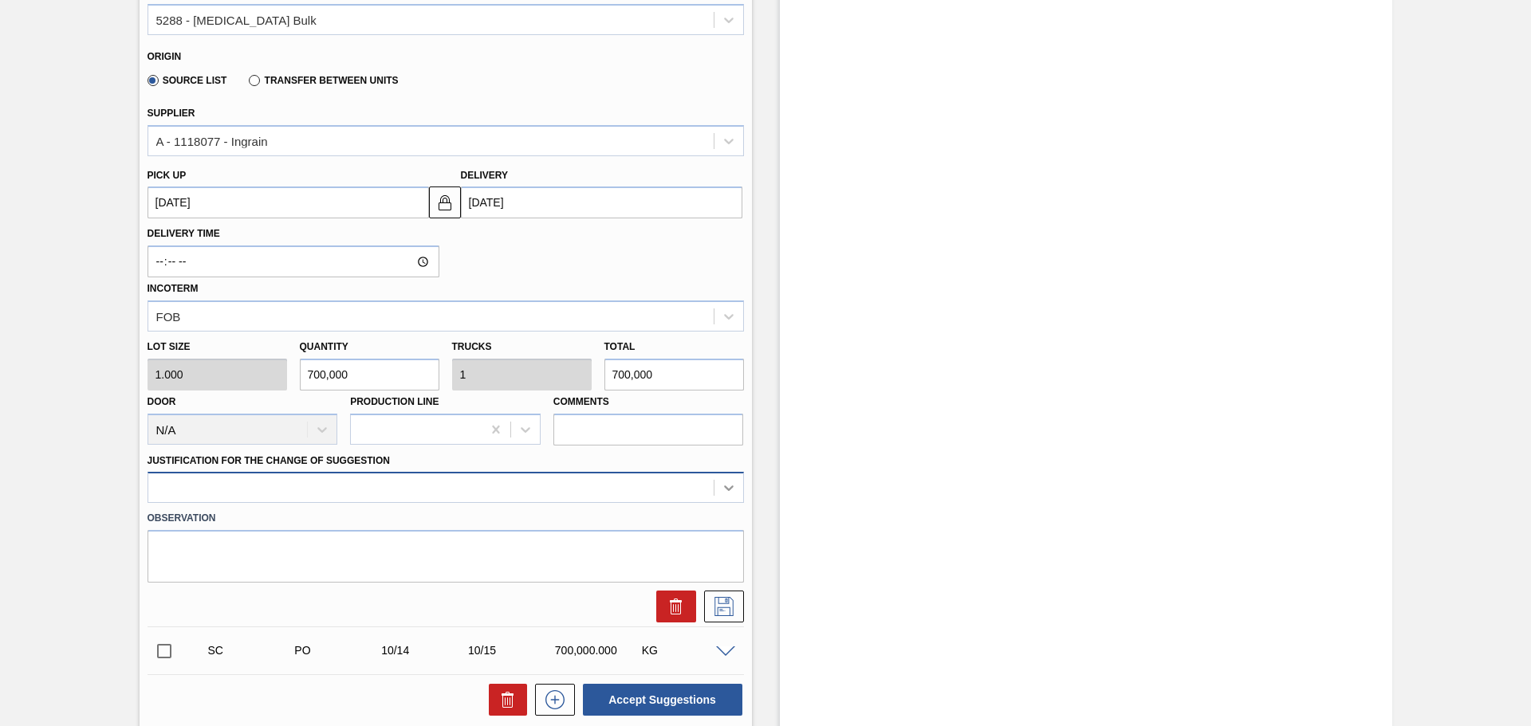
scroll to position [507, 0]
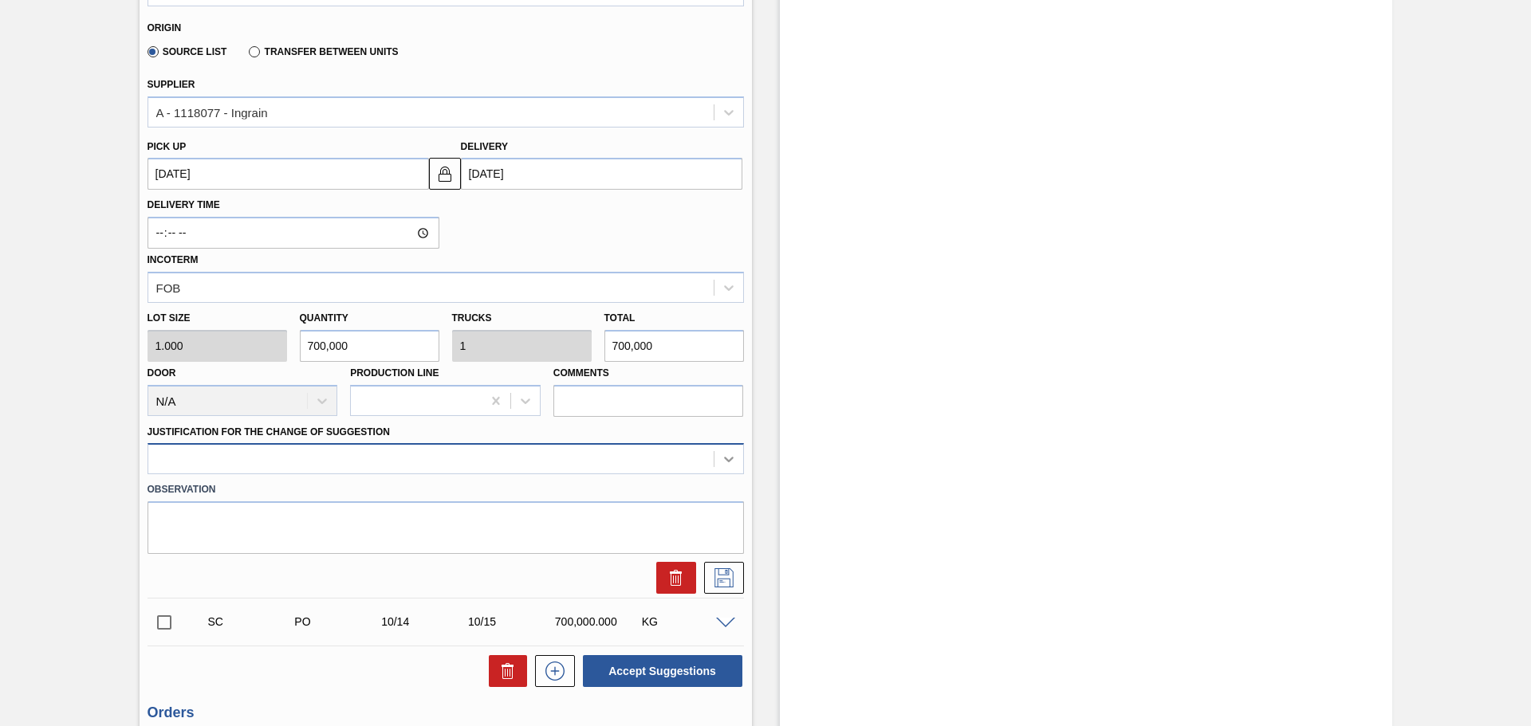
click at [737, 474] on div at bounding box center [446, 458] width 596 height 31
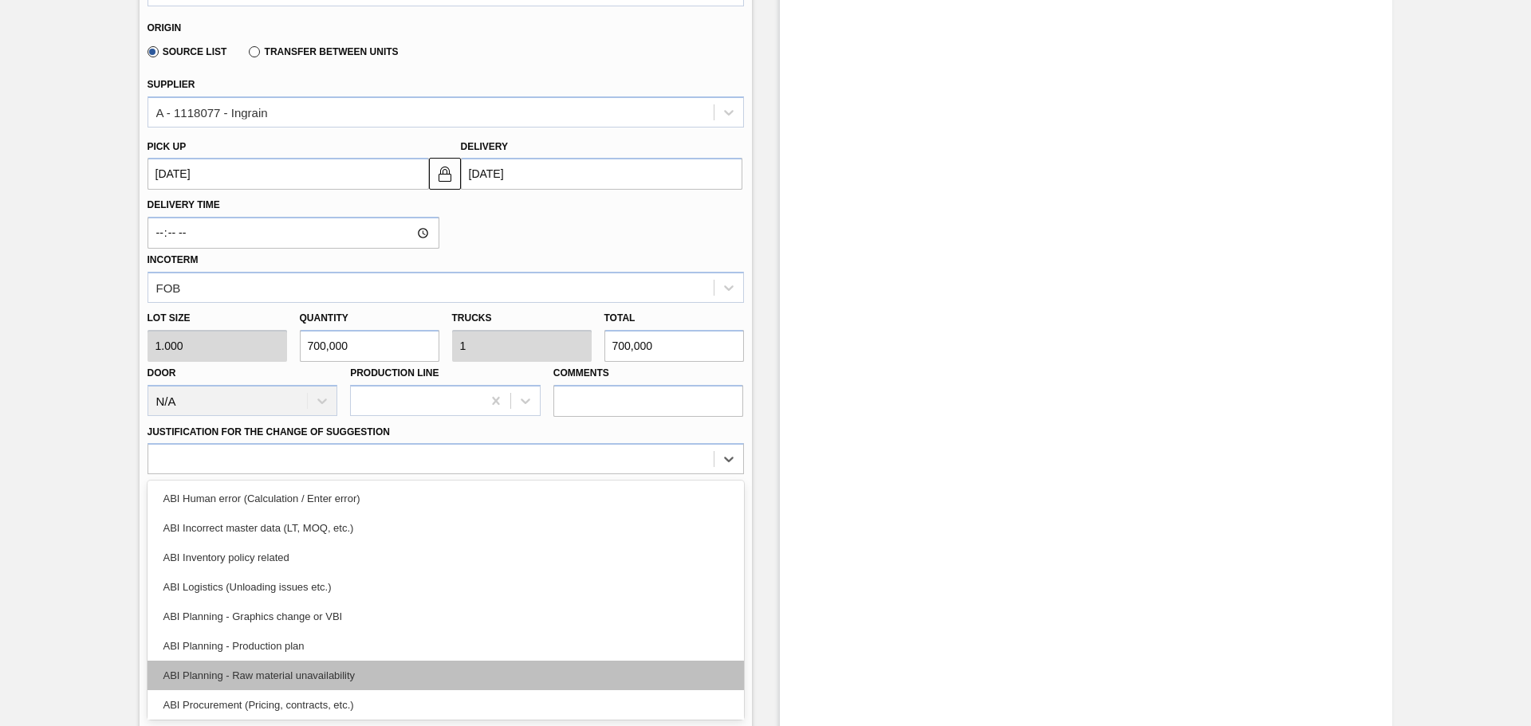
click at [380, 667] on div "ABI Planning - Raw material unavailability" at bounding box center [446, 676] width 596 height 30
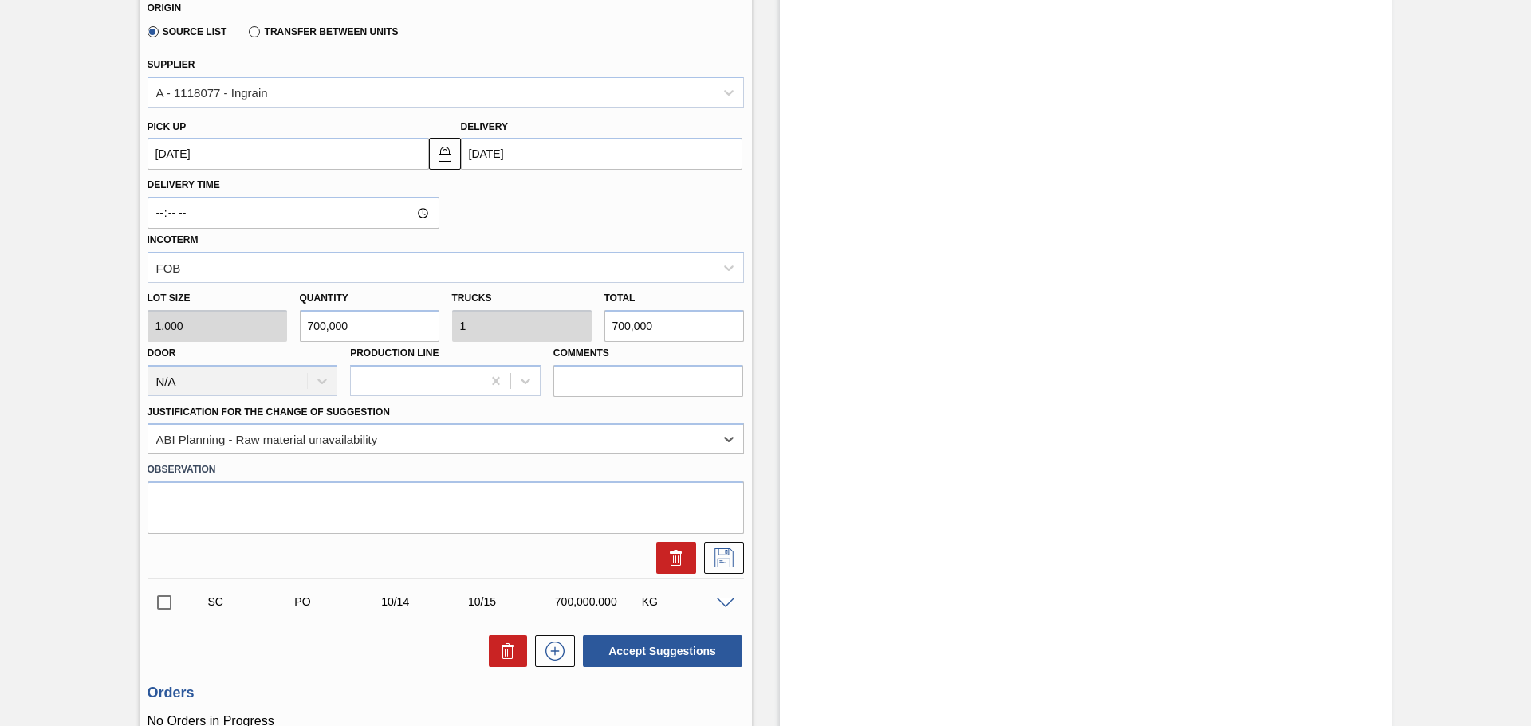
scroll to position [587, 0]
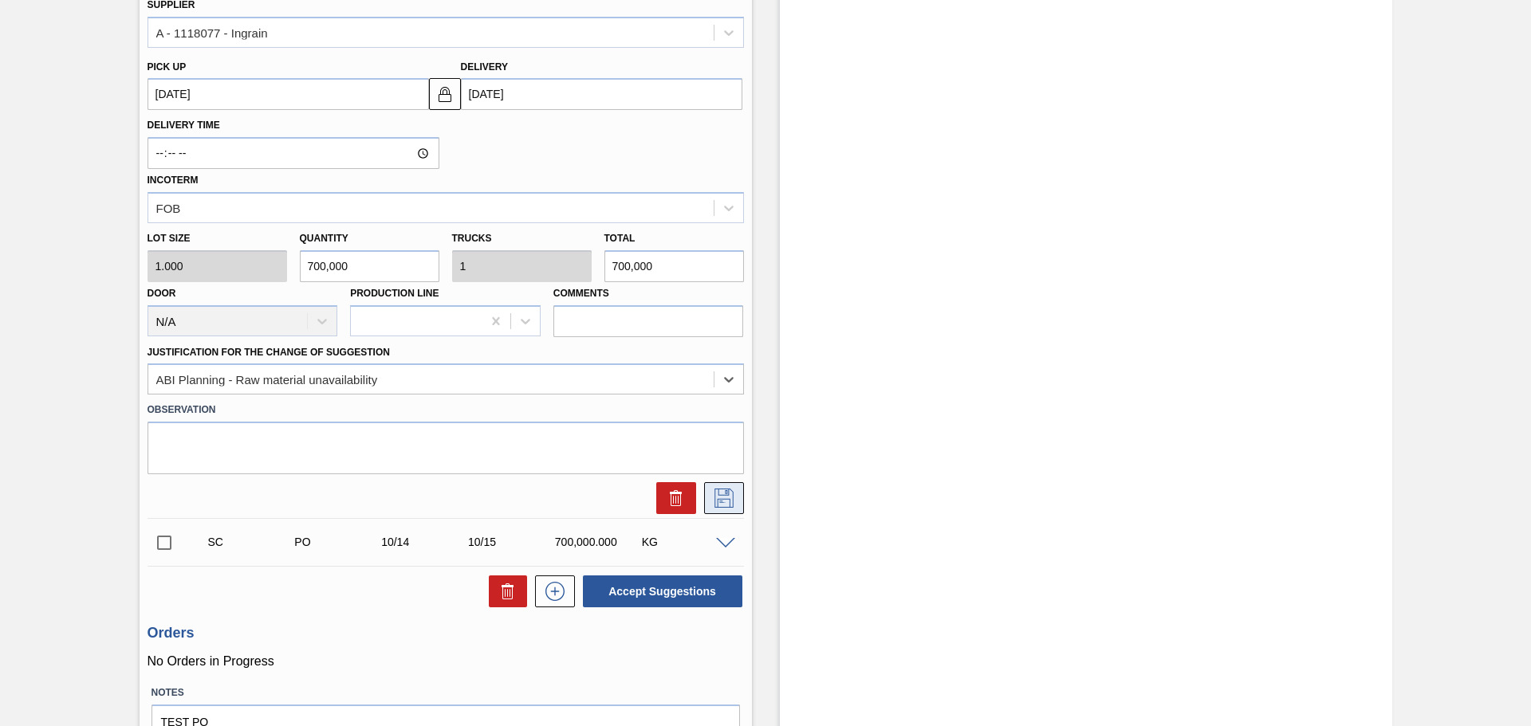
click at [728, 502] on icon at bounding box center [723, 498] width 19 height 19
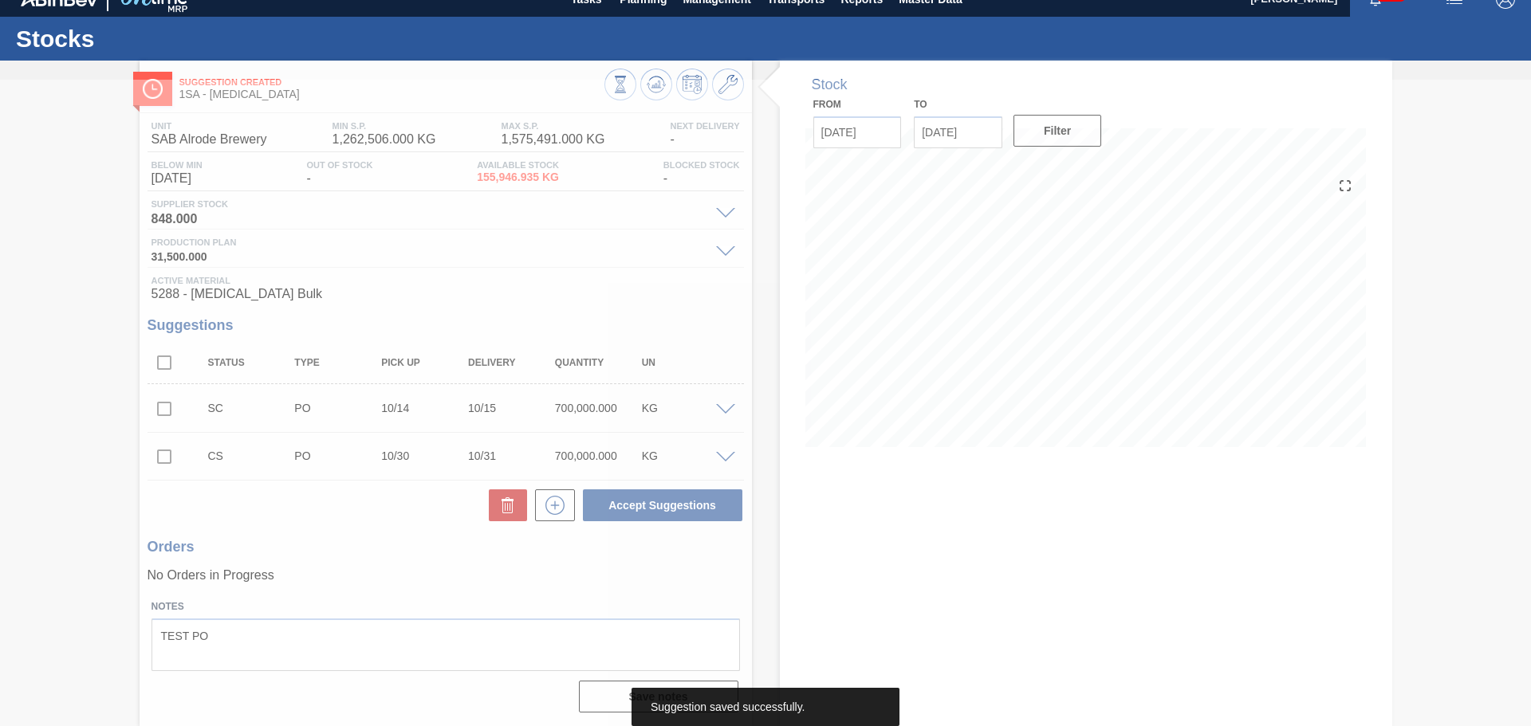
scroll to position [0, 0]
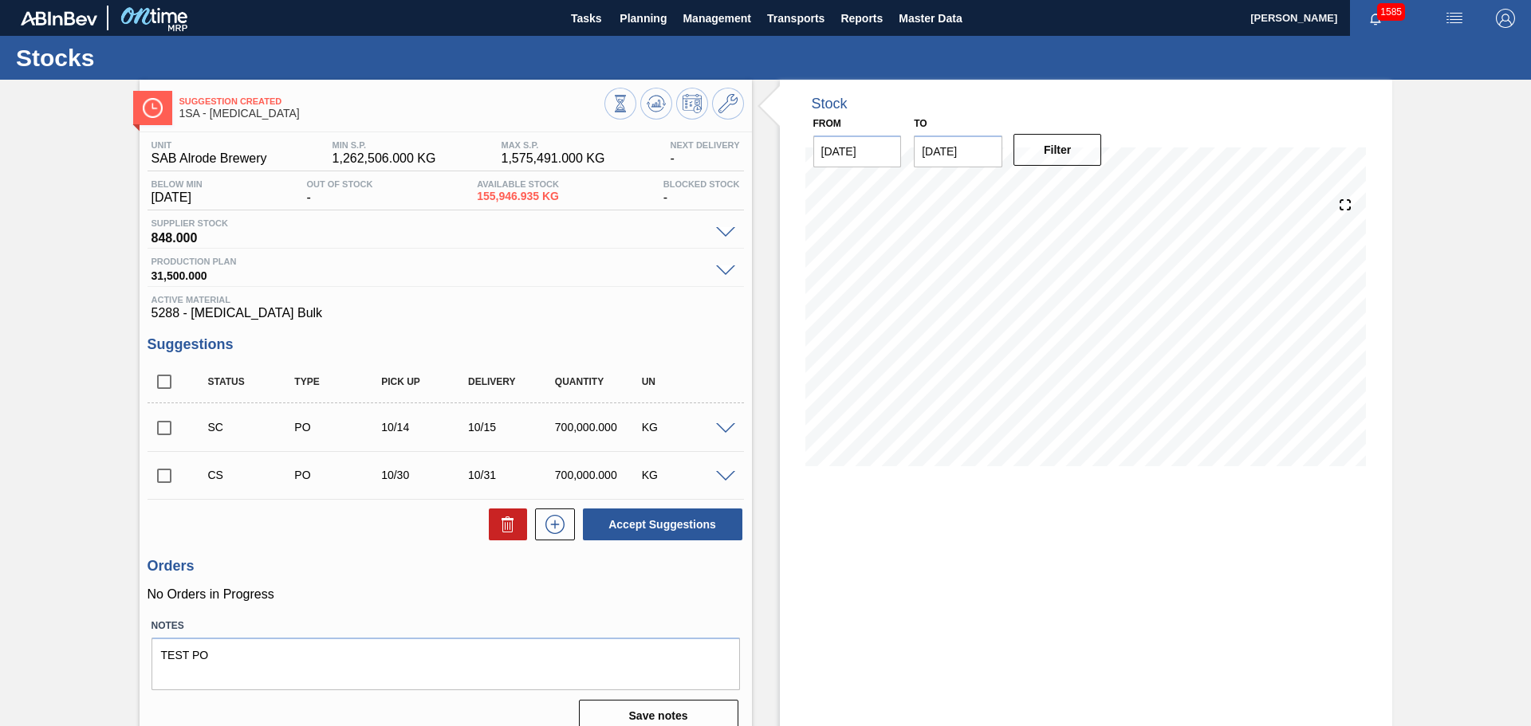
click at [168, 478] on input "checkbox" at bounding box center [164, 475] width 33 height 33
click at [722, 471] on span at bounding box center [725, 477] width 19 height 12
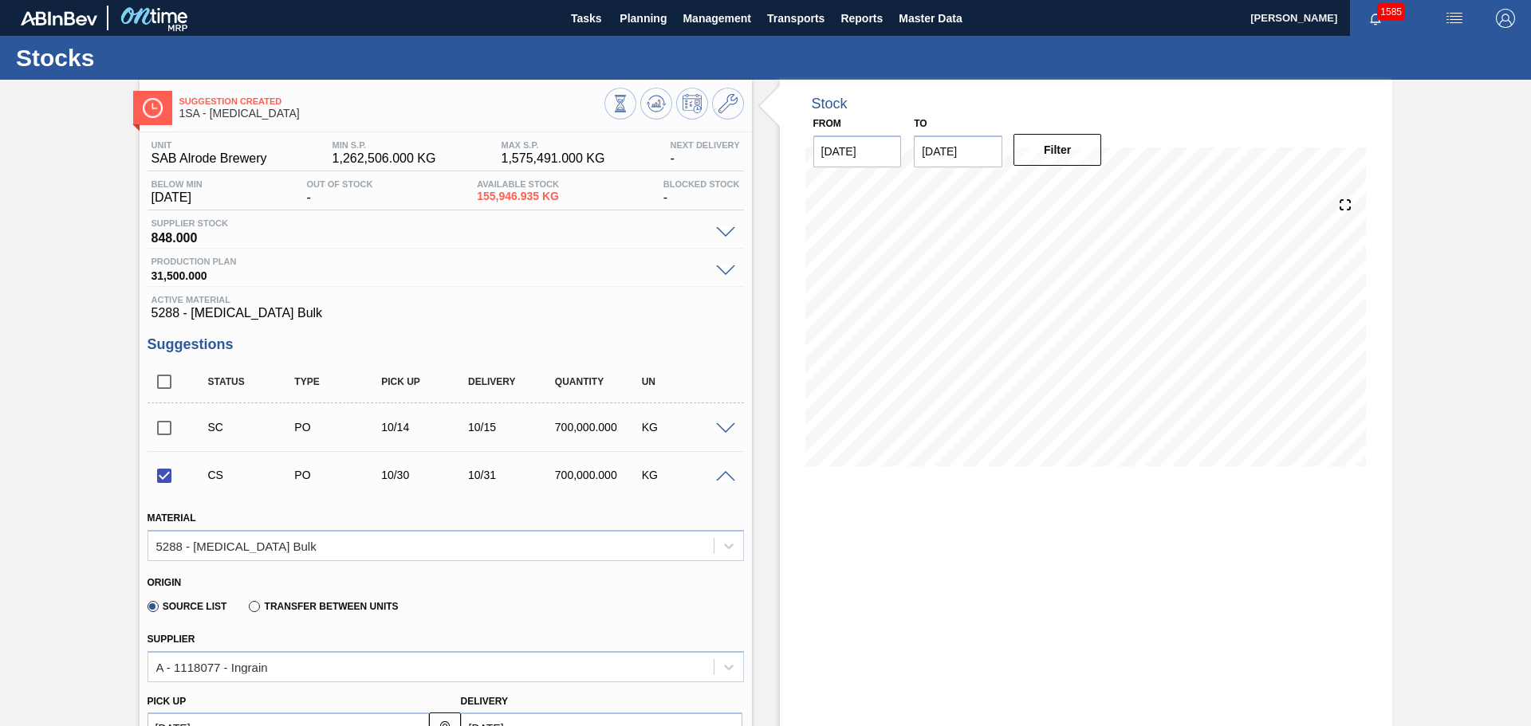
click at [722, 471] on span at bounding box center [725, 477] width 19 height 12
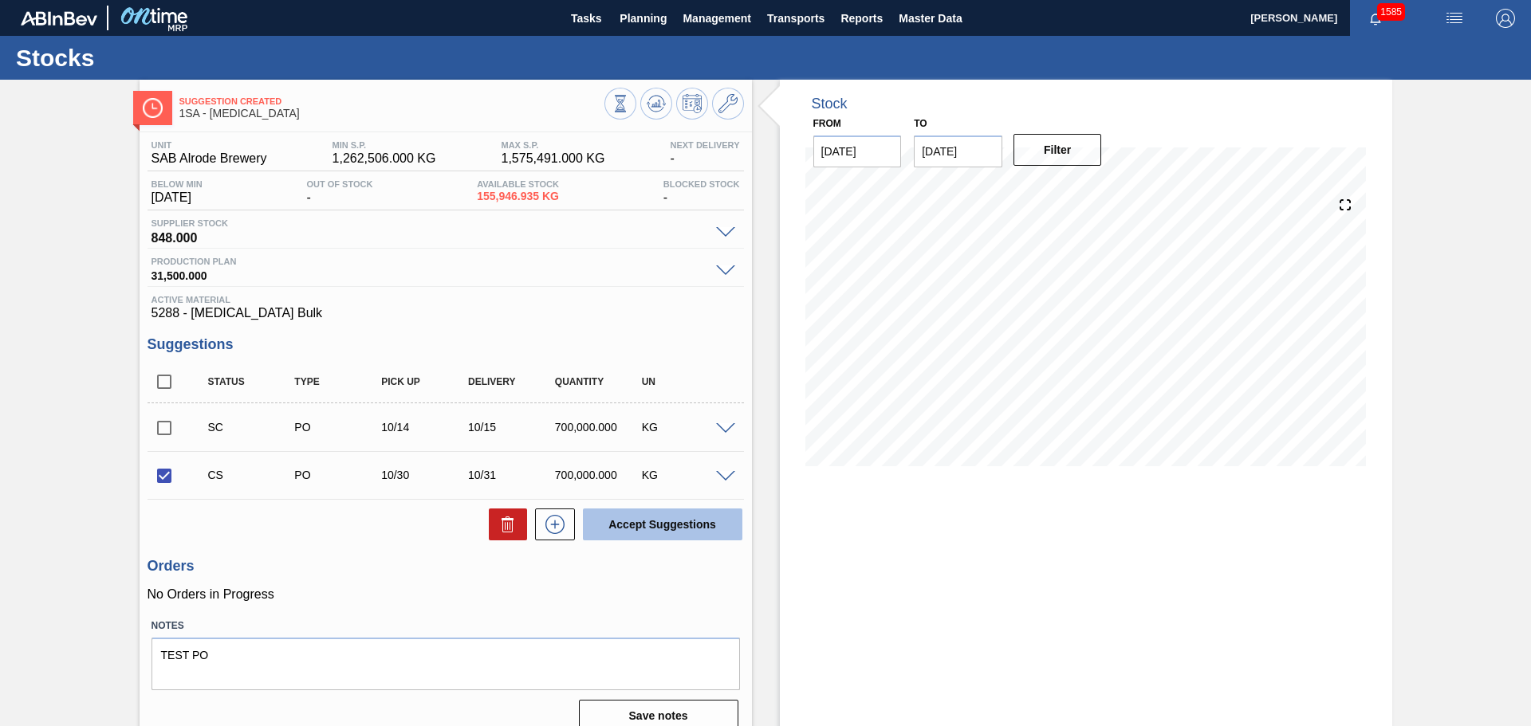
click at [686, 530] on button "Accept Suggestions" at bounding box center [662, 525] width 159 height 32
checkbox input "false"
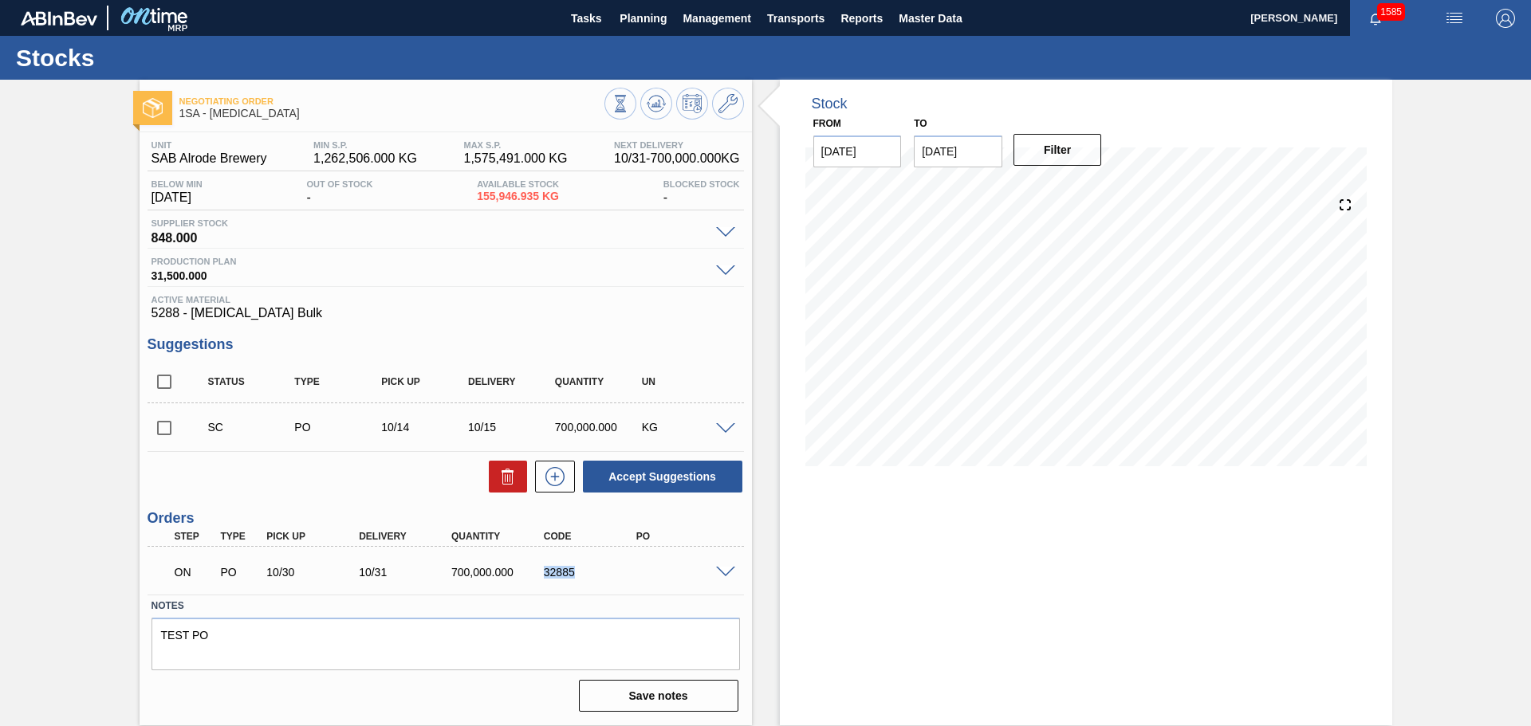
drag, startPoint x: 545, startPoint y: 573, endPoint x: 576, endPoint y: 573, distance: 31.9
click at [576, 573] on div "32885" at bounding box center [592, 572] width 104 height 13
copy div "32885"
click at [643, 14] on span "Planning" at bounding box center [643, 18] width 47 height 19
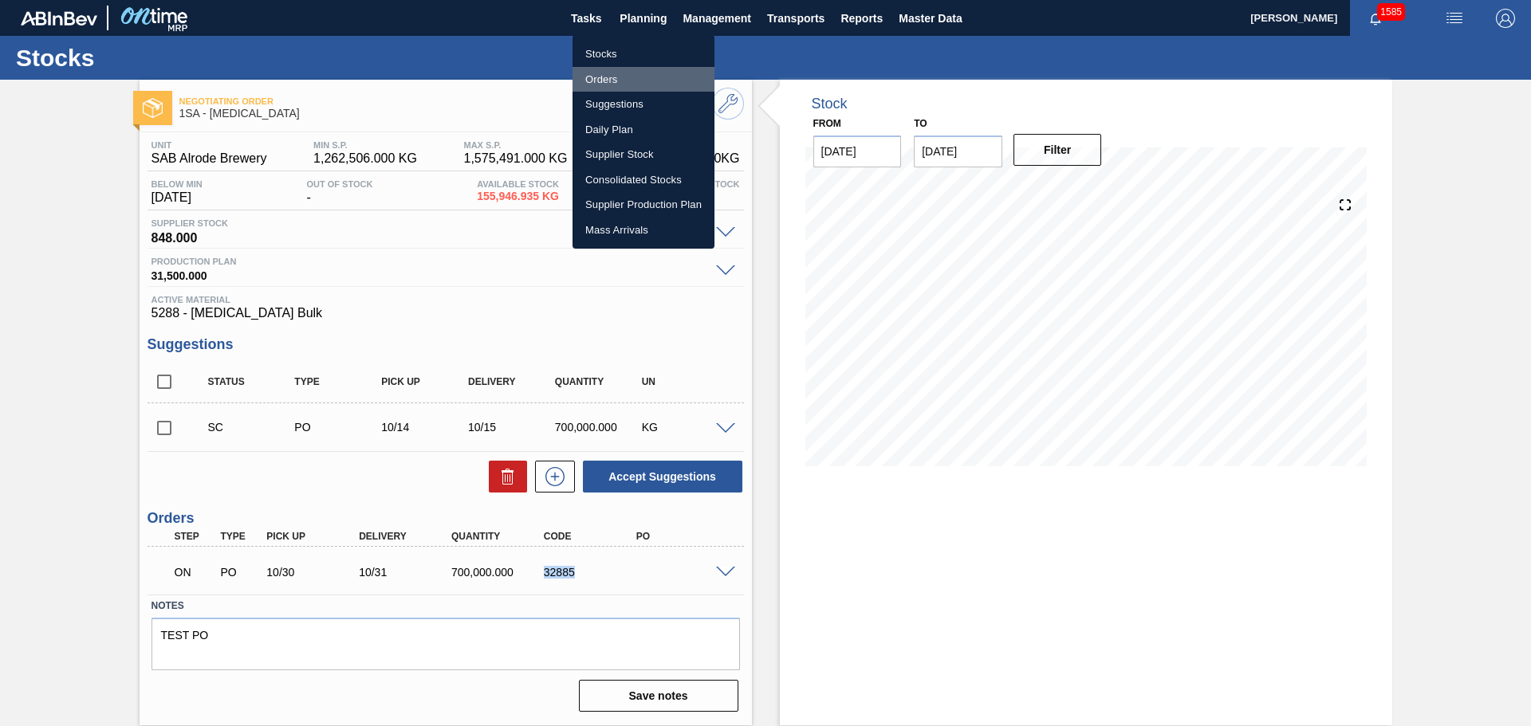
click at [599, 74] on li "Orders" at bounding box center [643, 80] width 142 height 26
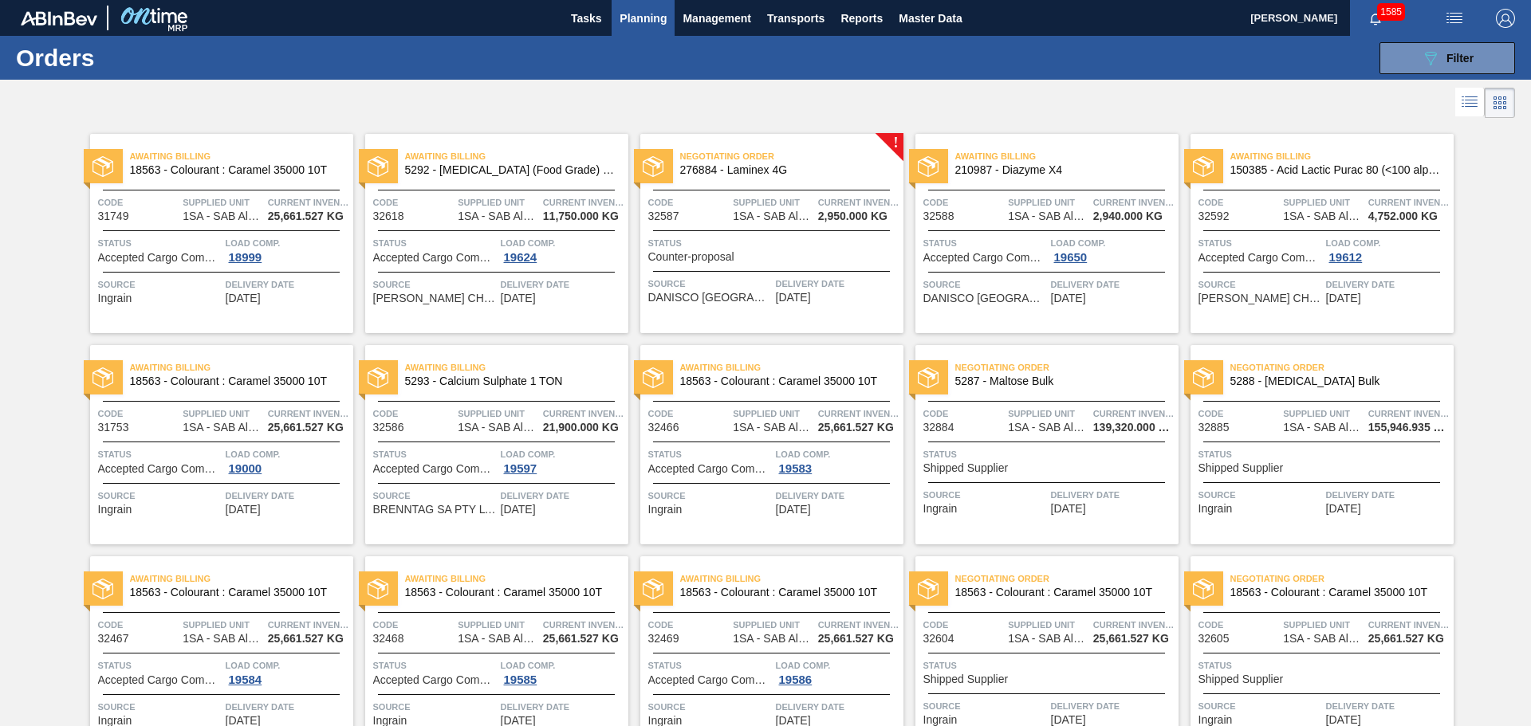
click at [1000, 445] on div "Negotiating Order 5287 - Maltose Bulk Code 32884 Supplied Unit 1SA - SAB Alrode…" at bounding box center [1046, 444] width 263 height 199
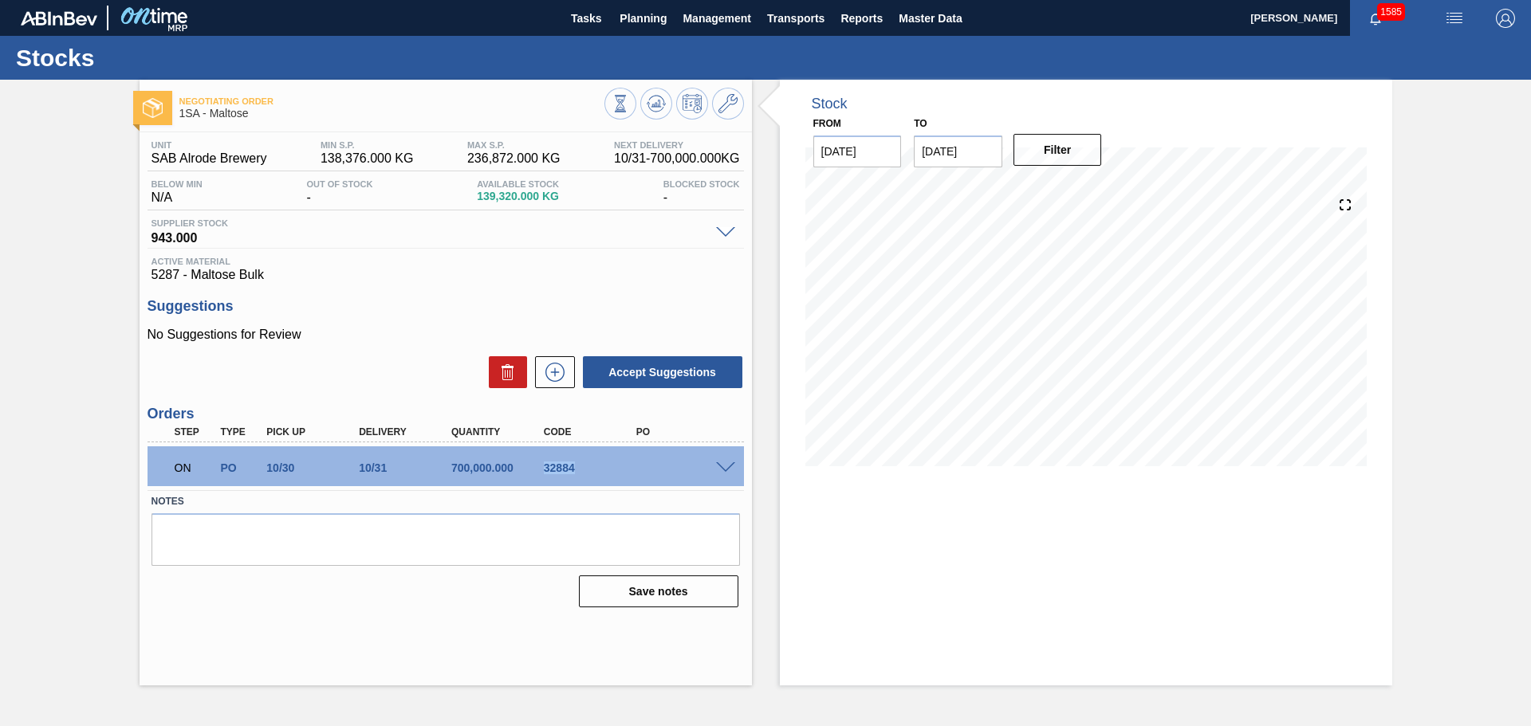
drag, startPoint x: 544, startPoint y: 470, endPoint x: 577, endPoint y: 472, distance: 33.6
click at [577, 472] on div "32884" at bounding box center [592, 468] width 104 height 13
copy div "32884"
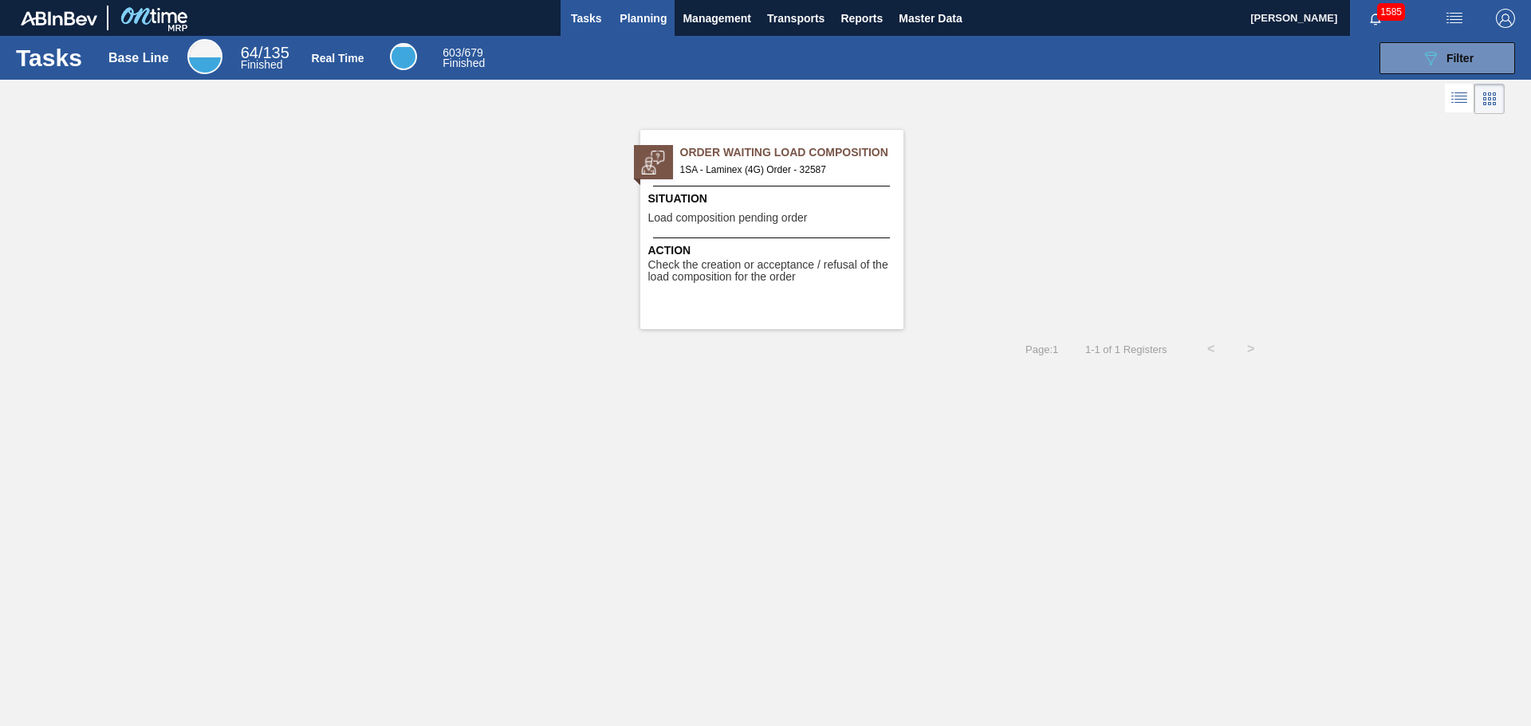
click at [642, 22] on span "Planning" at bounding box center [643, 18] width 47 height 19
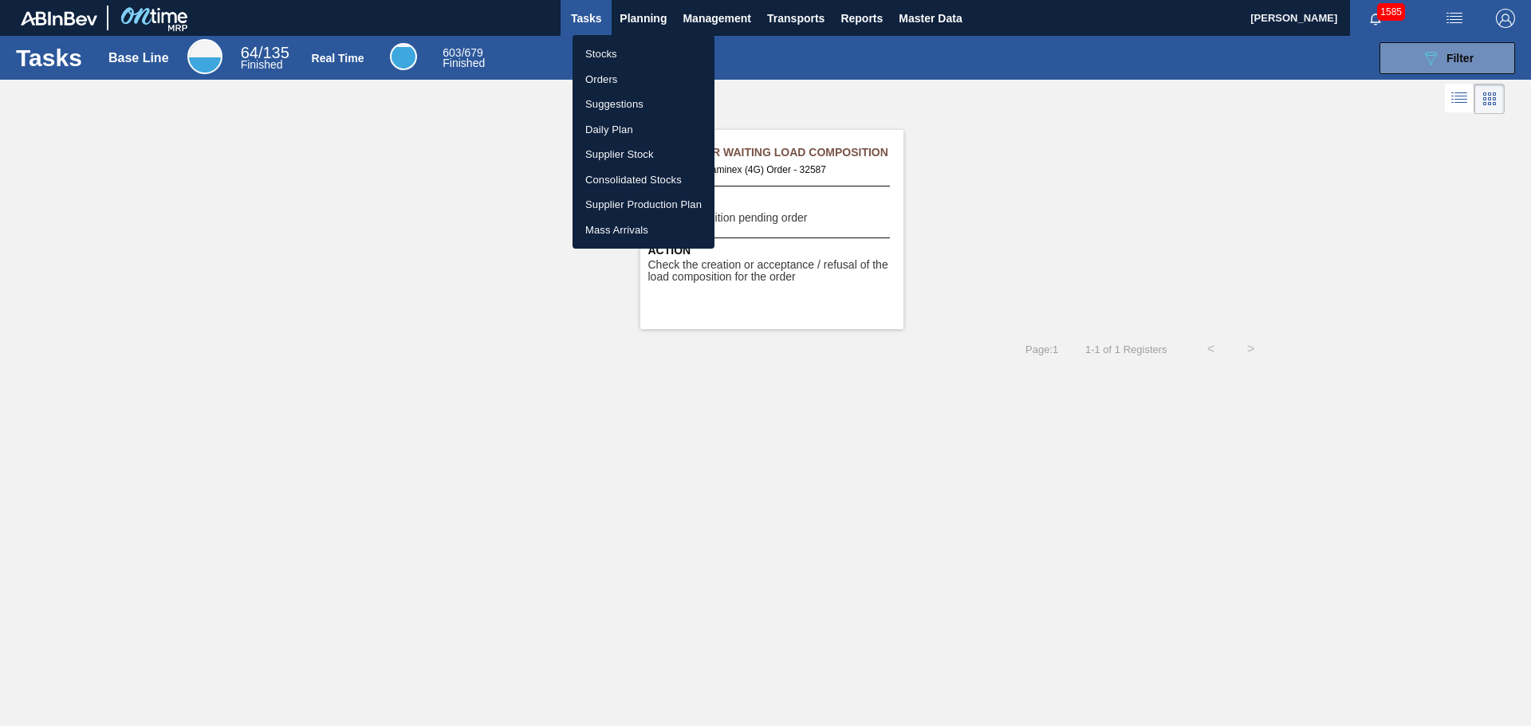
click at [608, 80] on li "Orders" at bounding box center [643, 80] width 142 height 26
